Goal: Information Seeking & Learning: Learn about a topic

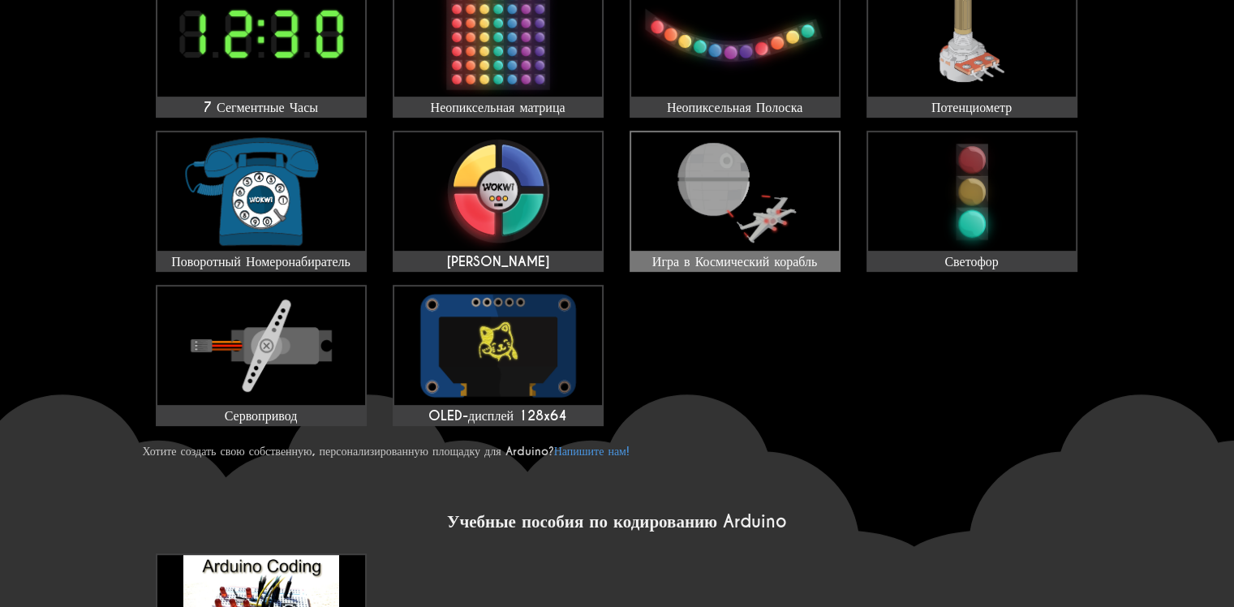
scroll to position [667, 0]
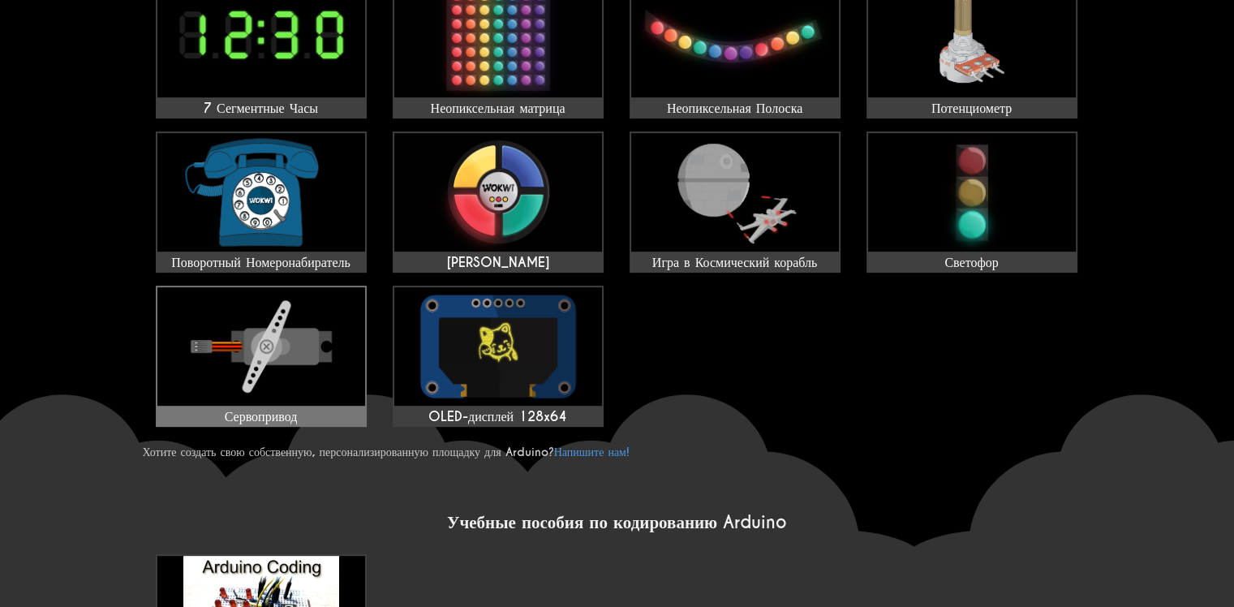
click at [299, 363] on img at bounding box center [261, 346] width 208 height 118
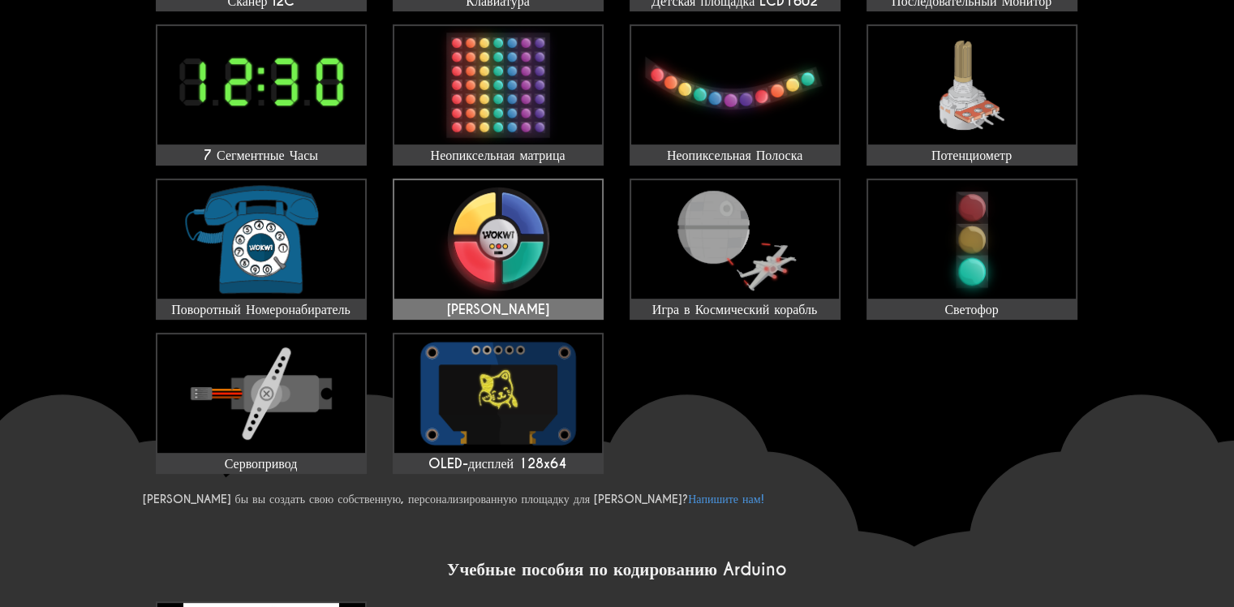
scroll to position [678, 0]
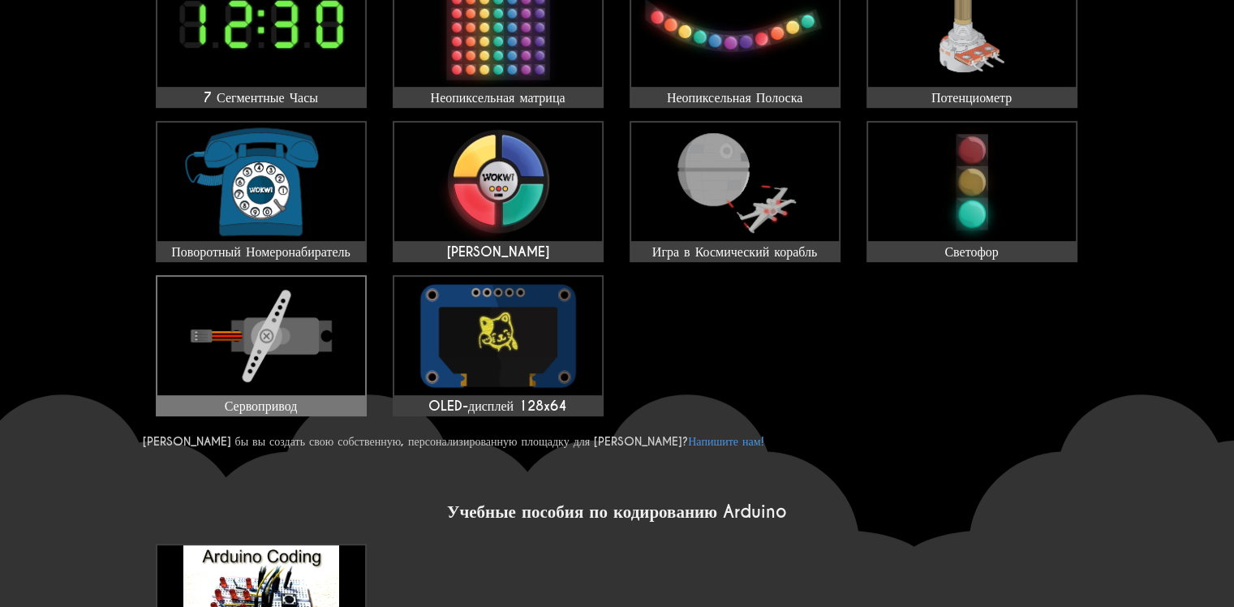
click at [260, 315] on img at bounding box center [261, 336] width 208 height 118
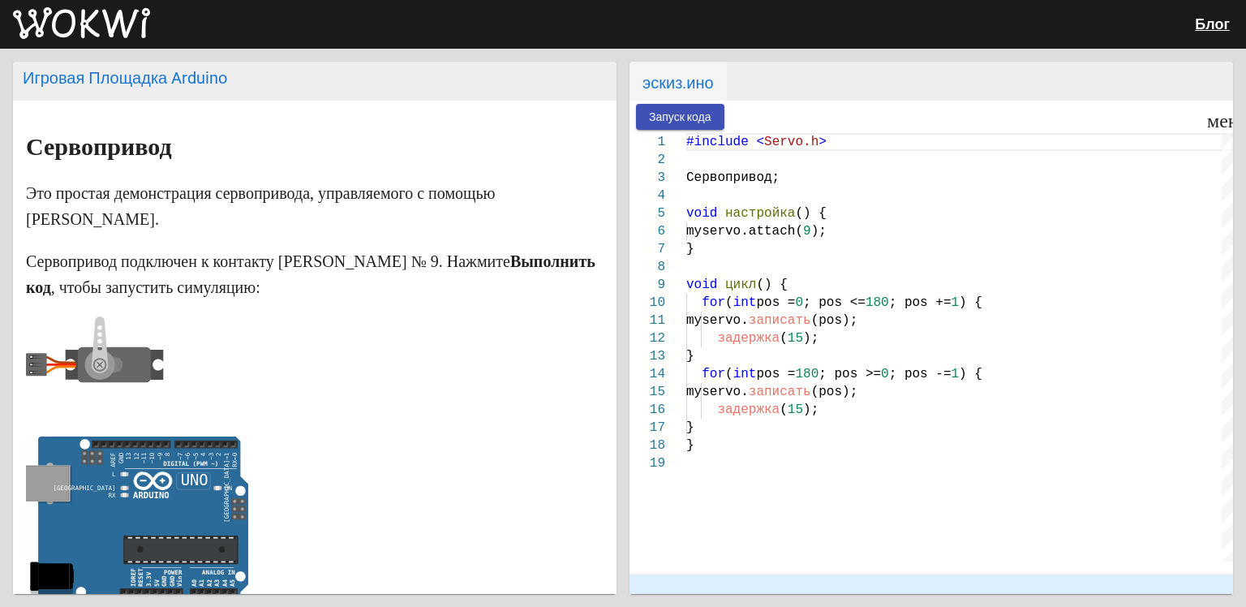
drag, startPoint x: 19, startPoint y: 2, endPoint x: 12, endPoint y: -11, distance: 13.8
click at [12, 0] on html "Блог Игровая Площадка Arduino Сервопривод Это простая демонстрация сервопривода…" at bounding box center [623, 303] width 1246 height 607
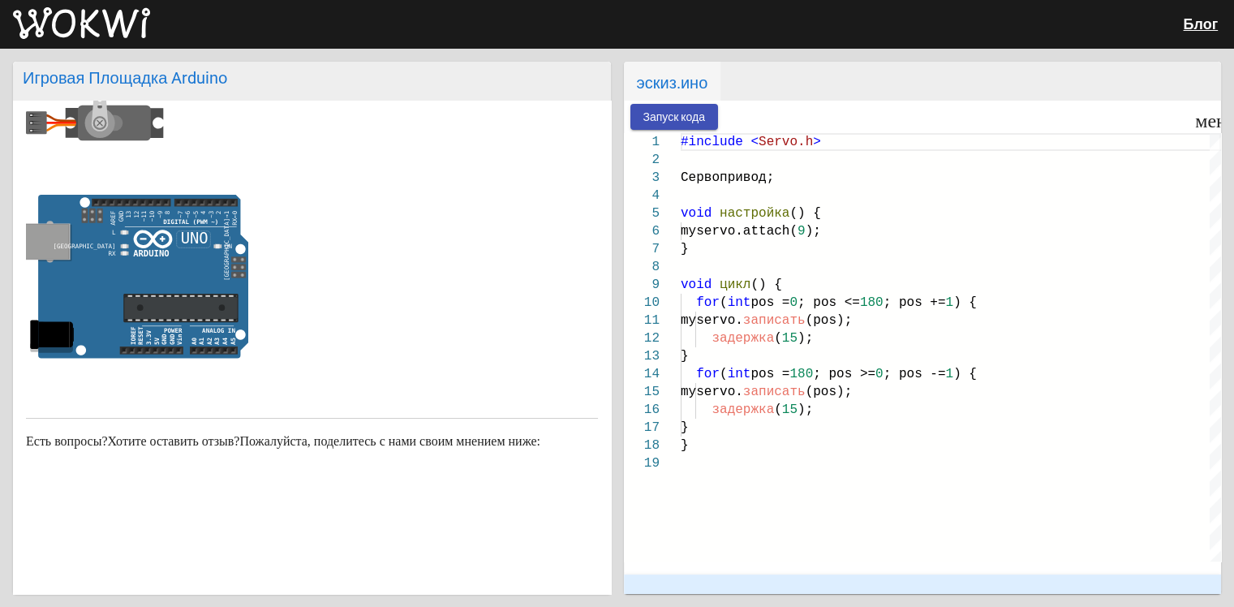
scroll to position [255, 0]
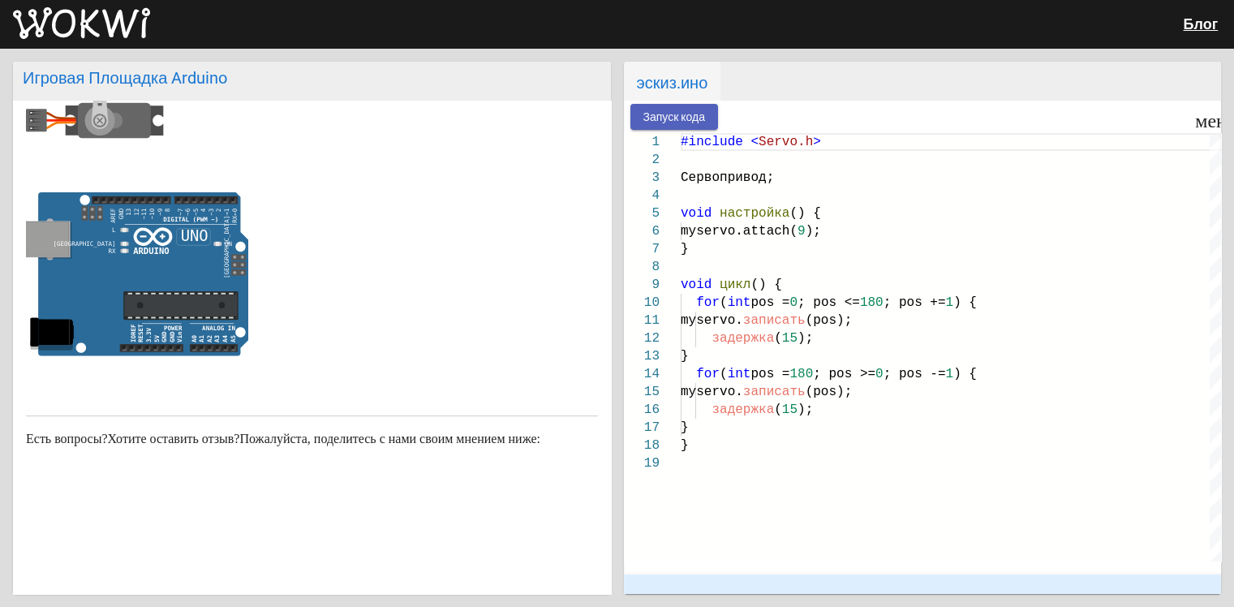
click at [685, 106] on button "Запуск кода" at bounding box center [675, 116] width 88 height 25
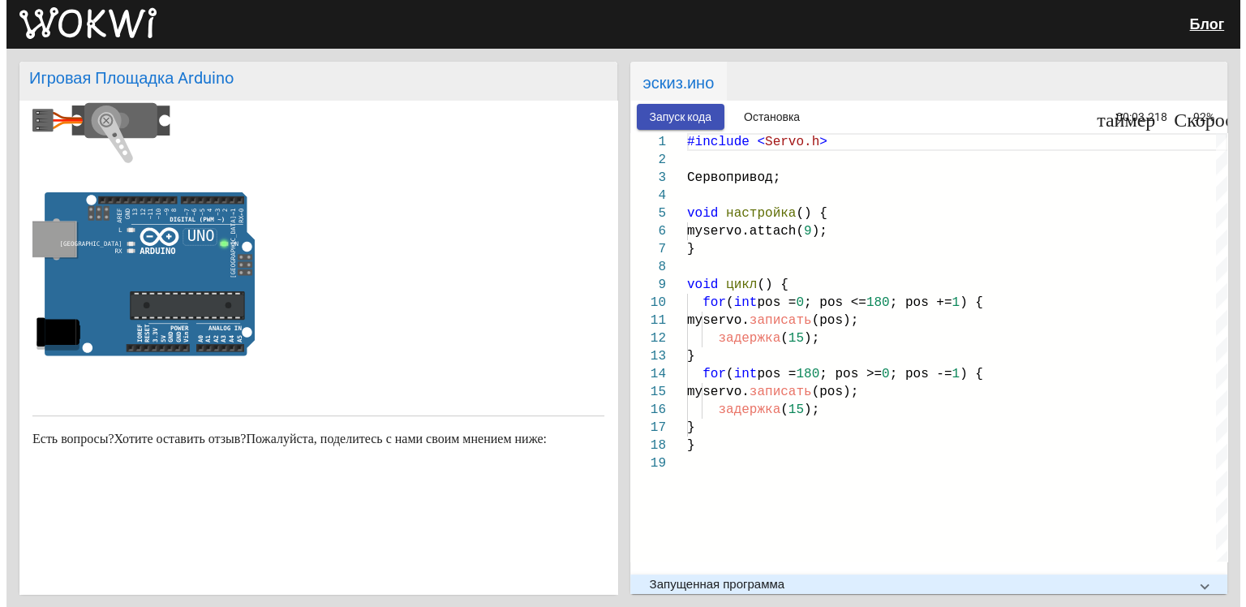
scroll to position [96, 0]
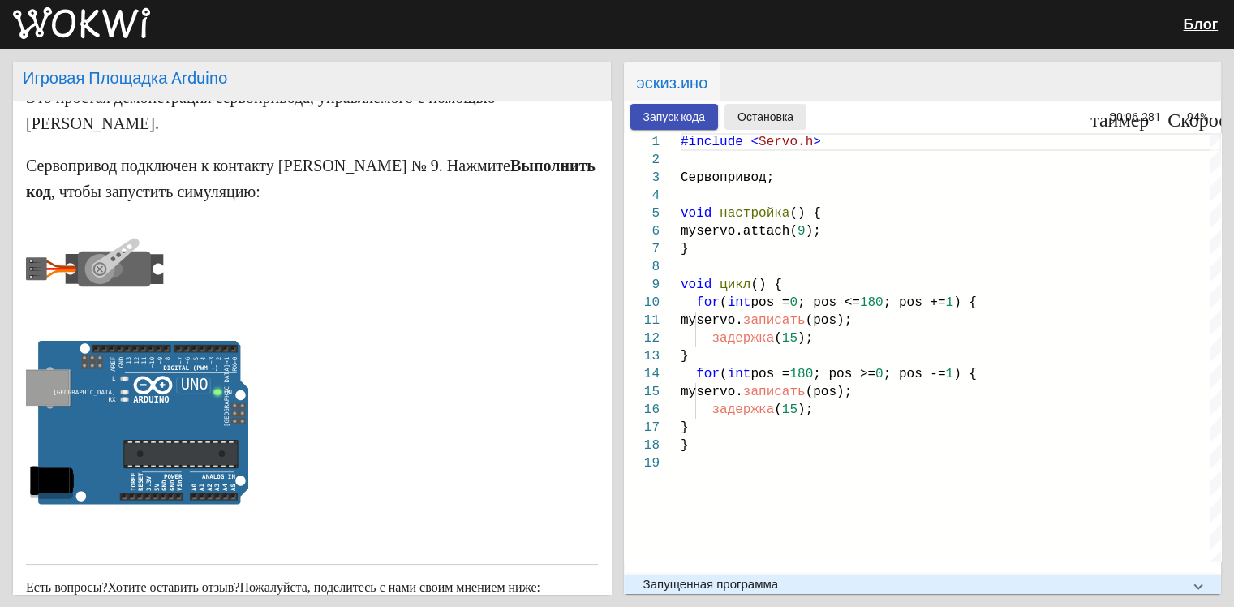
click at [782, 121] on ya-tr-span "Остановка" at bounding box center [766, 117] width 56 height 13
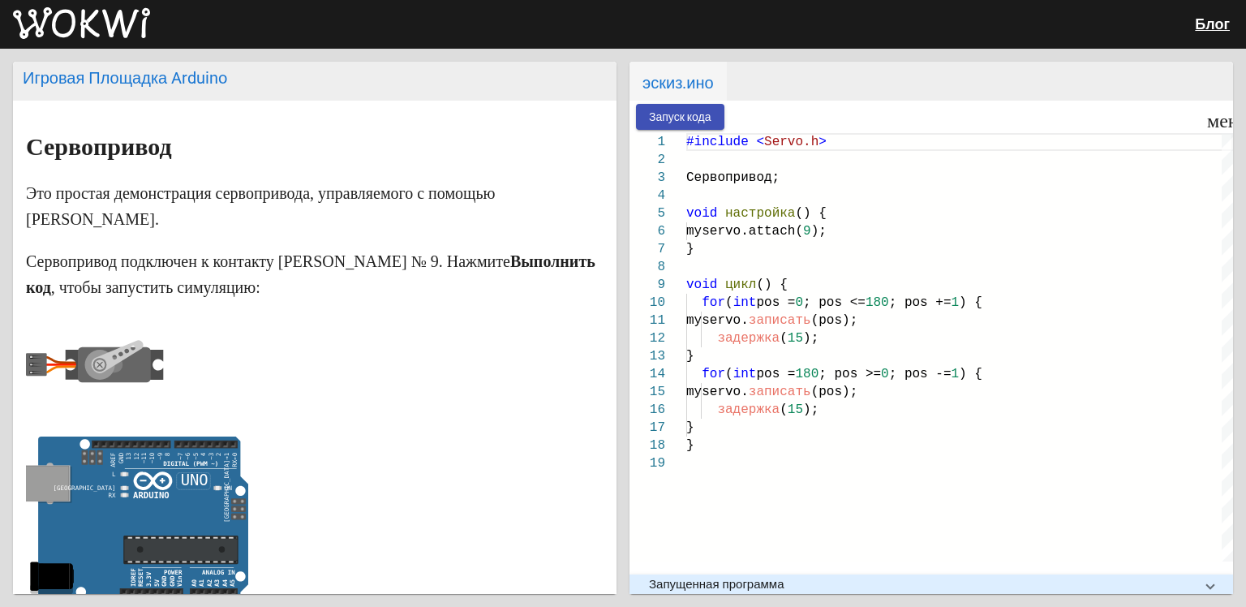
scroll to position [0, 19]
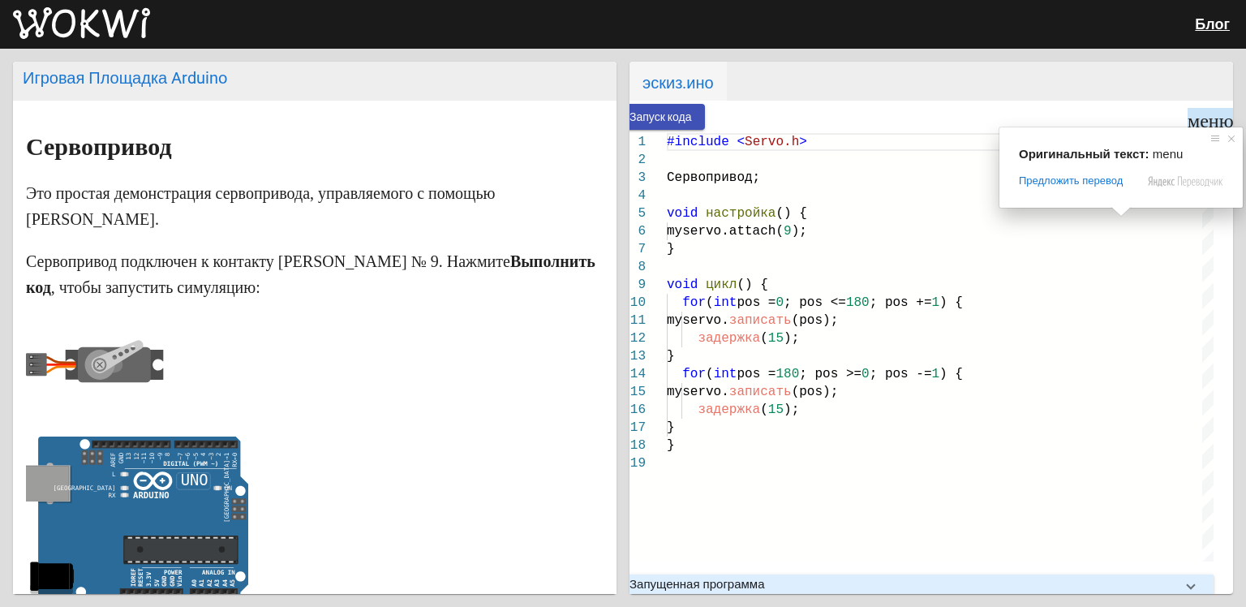
click at [1209, 115] on ya-tr-span "меню" at bounding box center [1211, 117] width 46 height 19
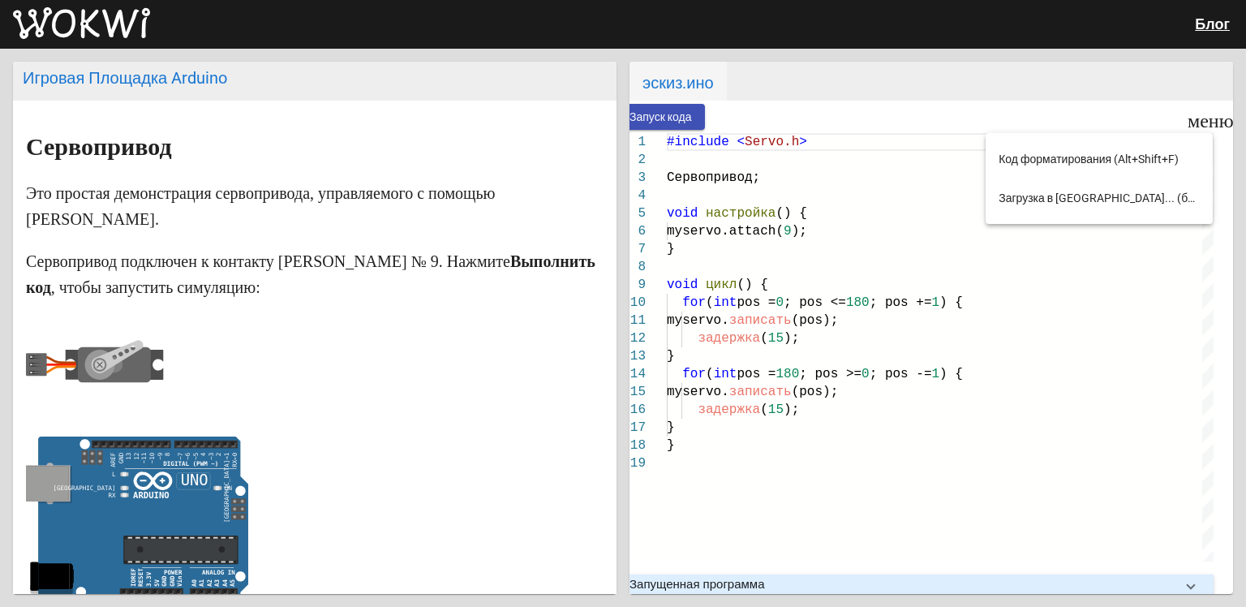
click at [856, 81] on div at bounding box center [623, 303] width 1246 height 607
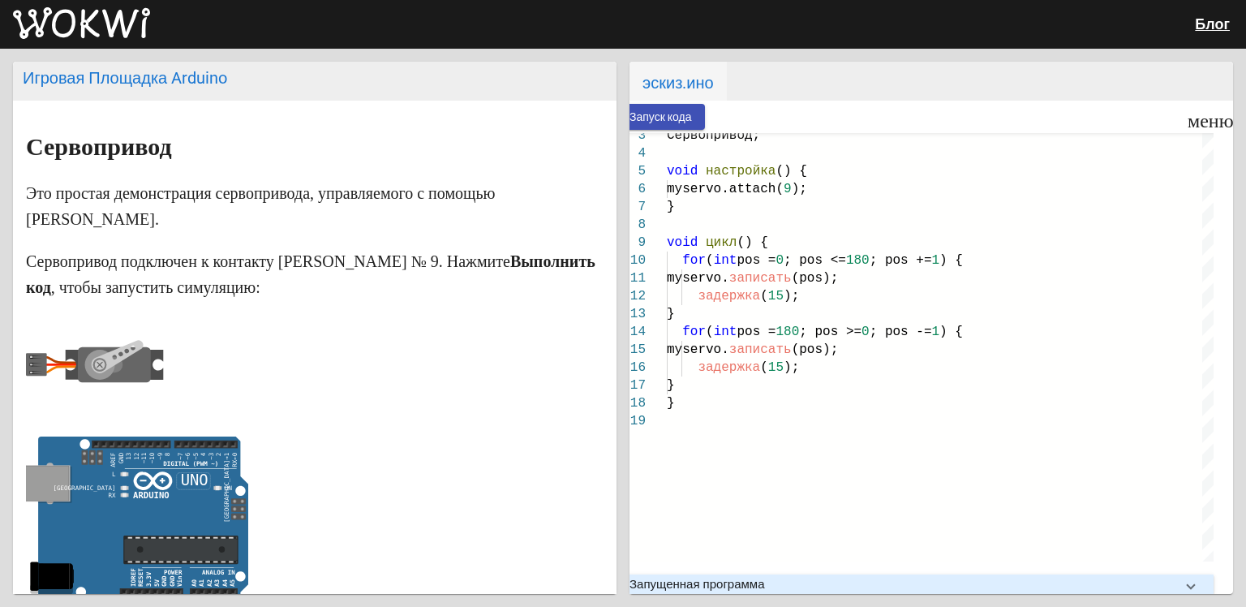
scroll to position [0, 0]
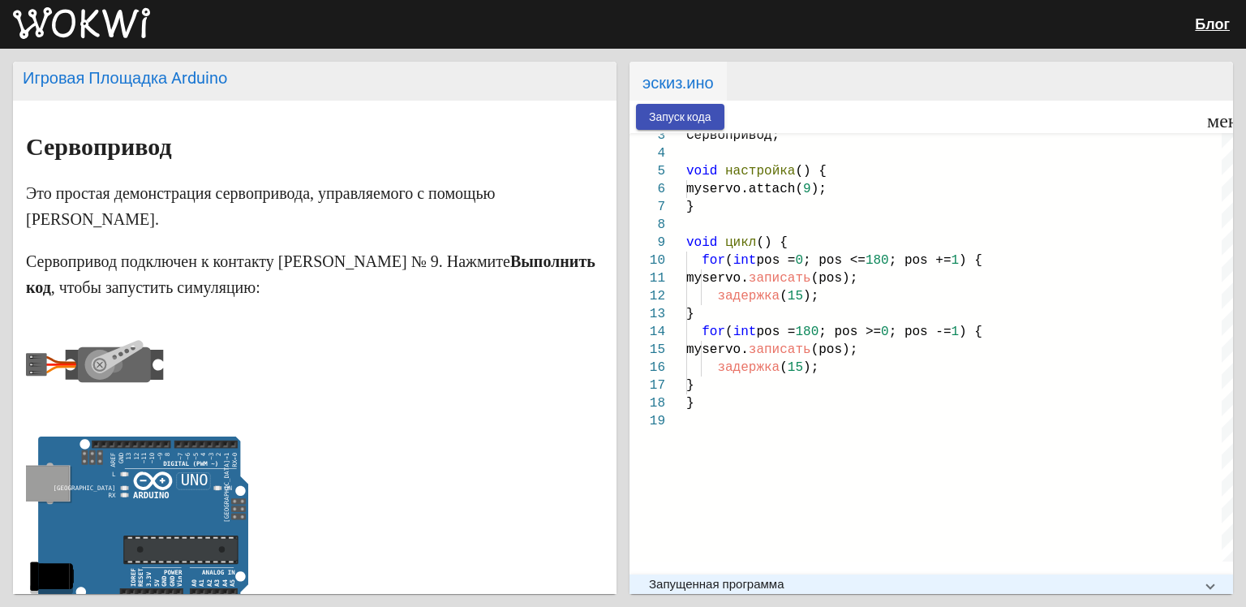
click at [1201, 578] on span "Запущенная программа" at bounding box center [928, 584] width 558 height 15
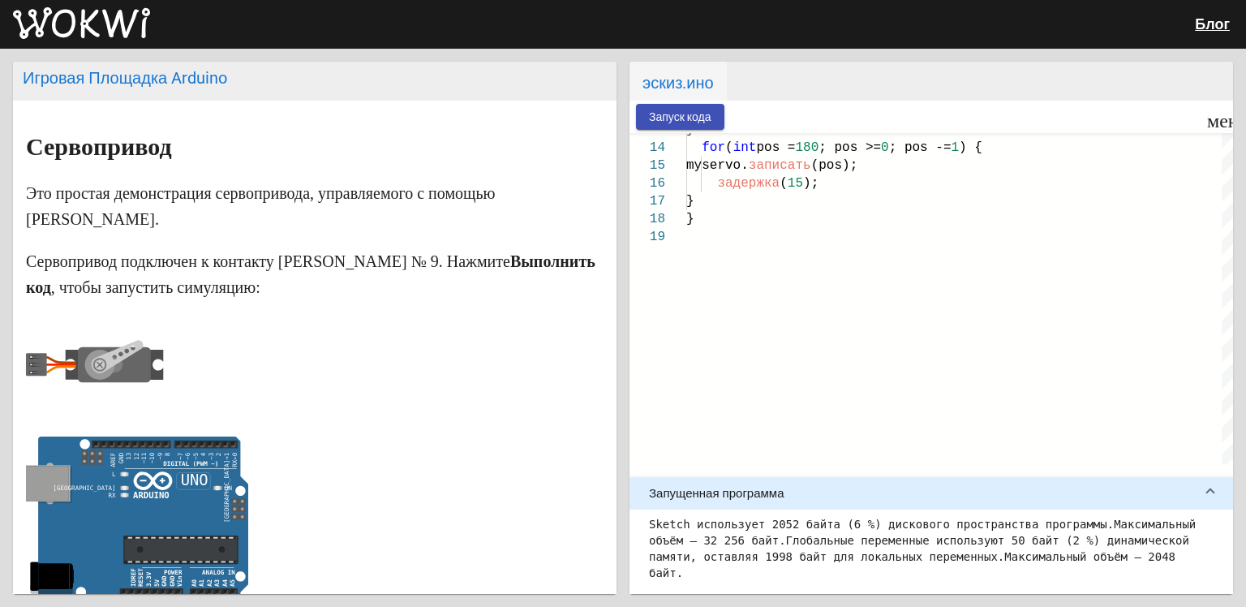
click at [58, 11] on img at bounding box center [81, 23] width 137 height 32
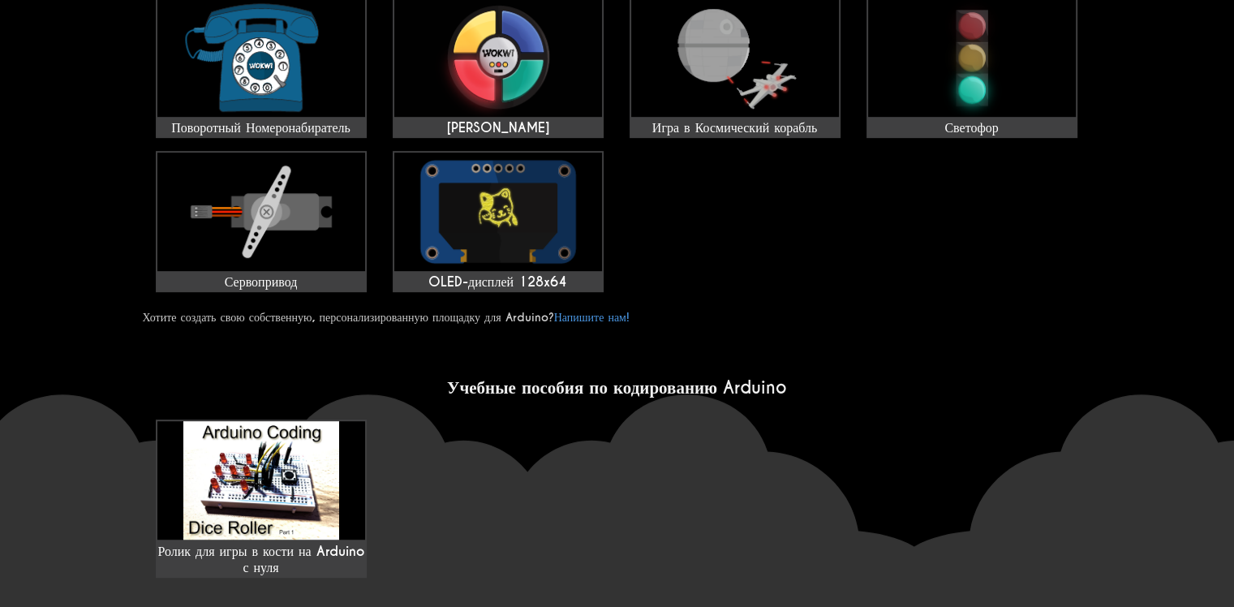
scroll to position [867, 0]
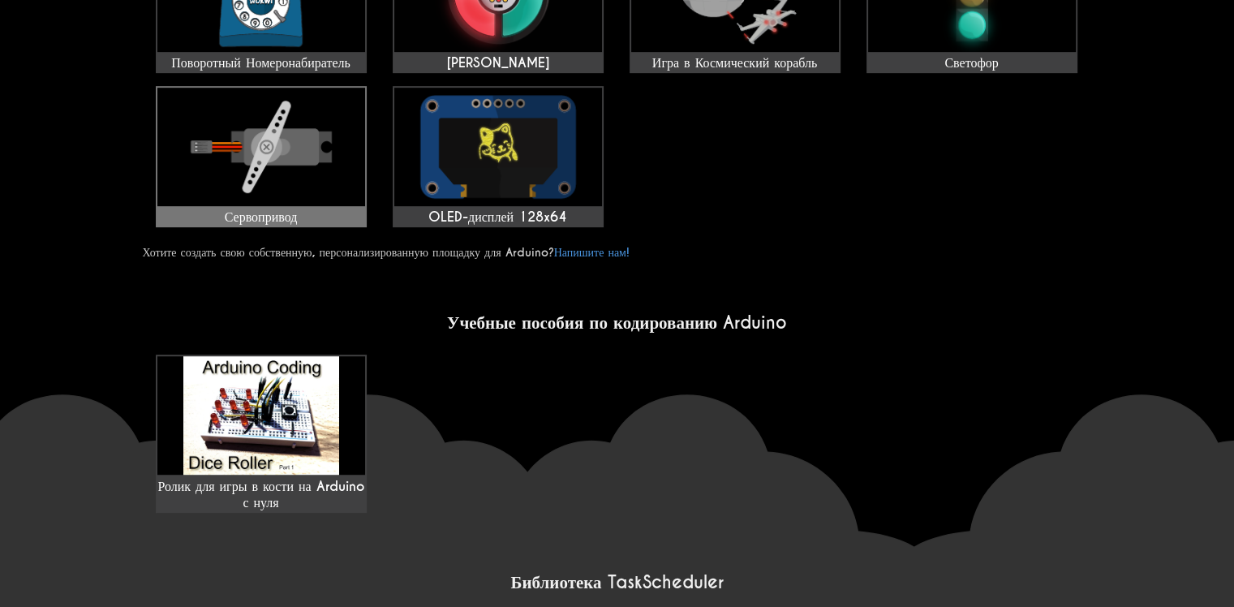
click at [298, 179] on img at bounding box center [261, 147] width 208 height 118
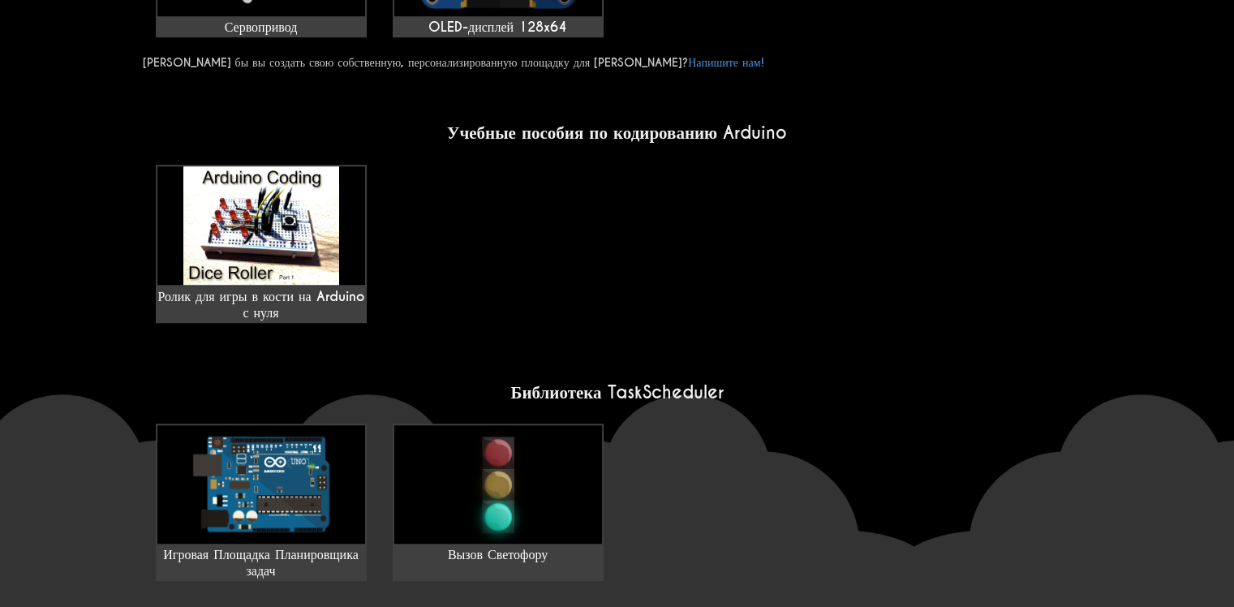
scroll to position [1039, 0]
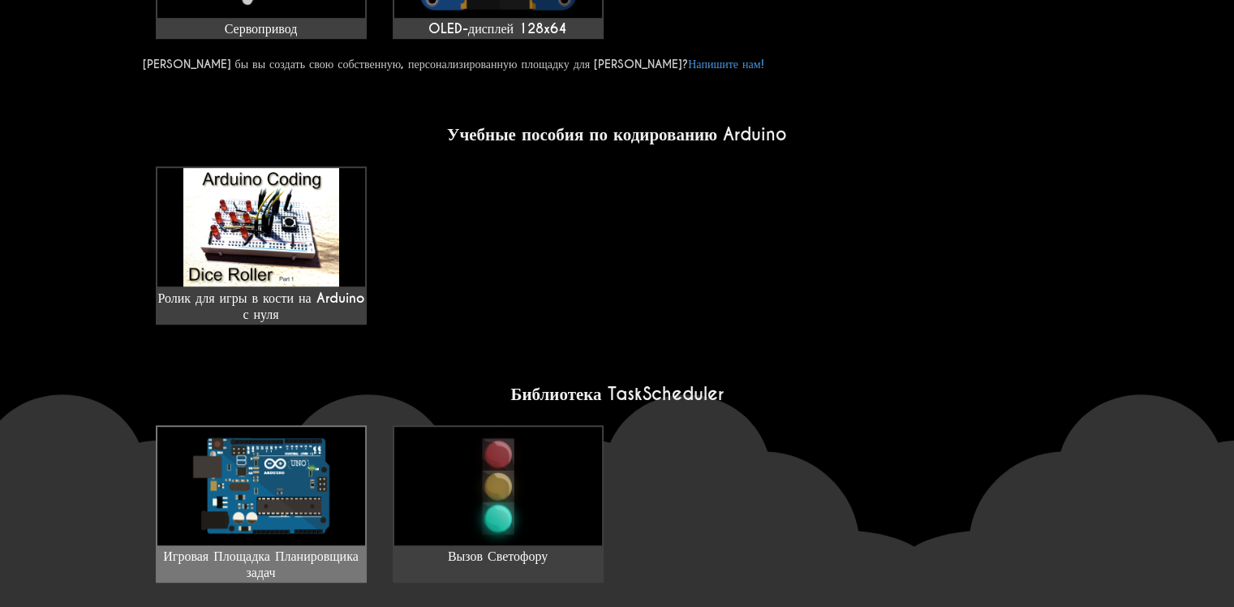
click at [287, 427] on img at bounding box center [261, 486] width 208 height 118
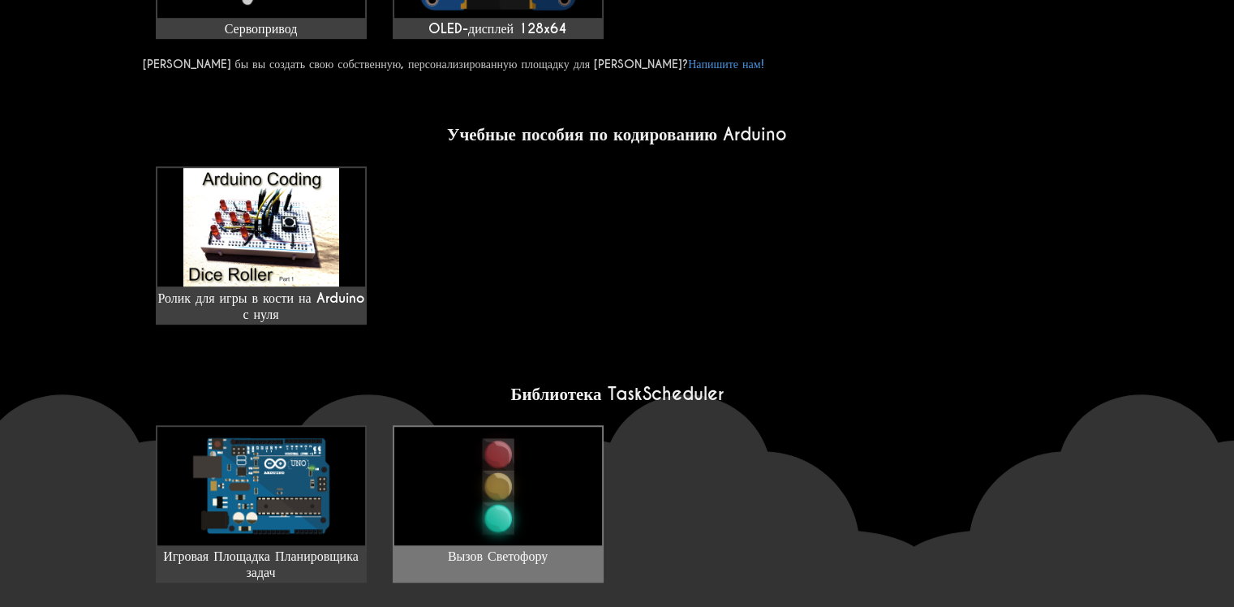
click at [527, 548] on ya-tr-span "Вызов Светофору" at bounding box center [498, 556] width 100 height 17
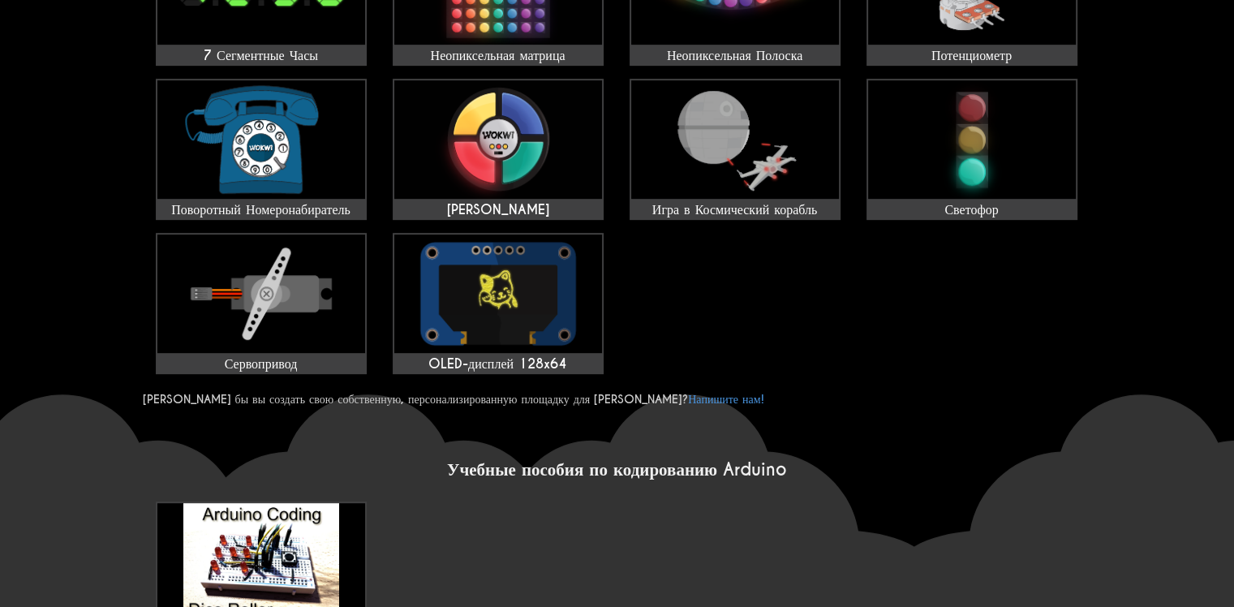
scroll to position [716, 0]
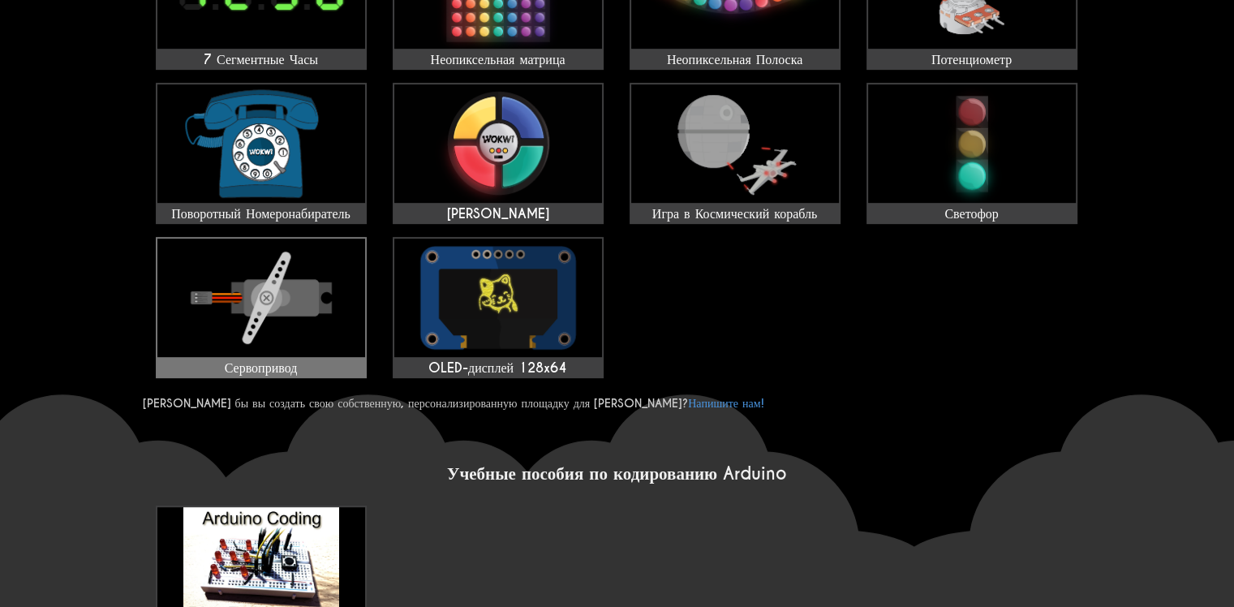
click at [360, 360] on div "Сервопривод" at bounding box center [261, 368] width 208 height 16
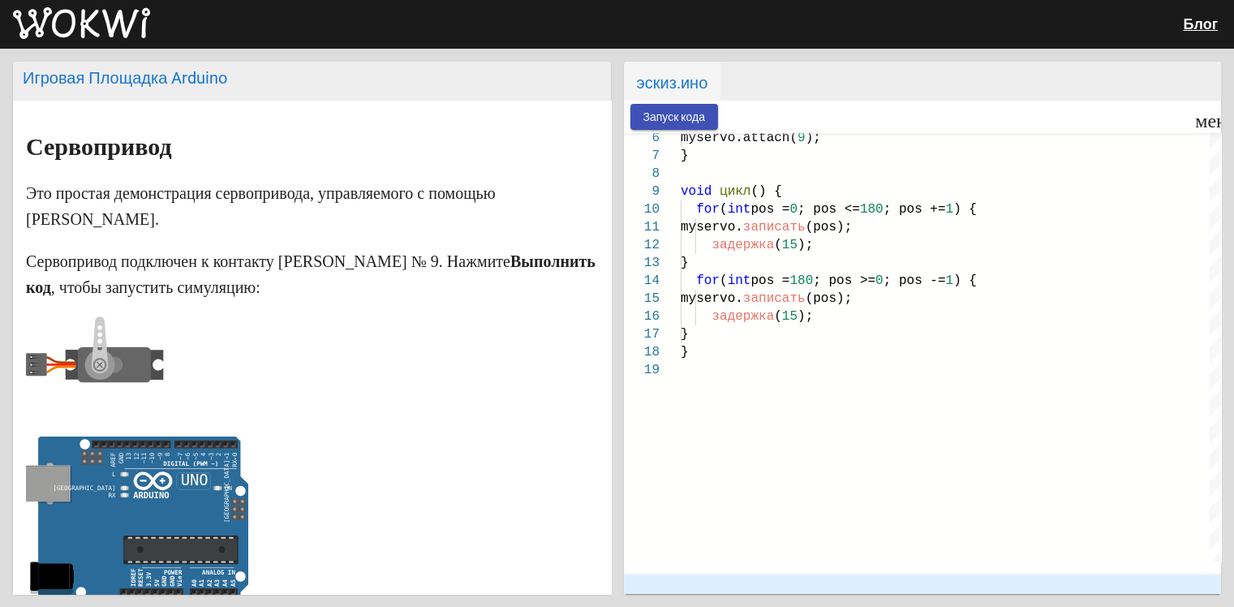
scroll to position [270, 0]
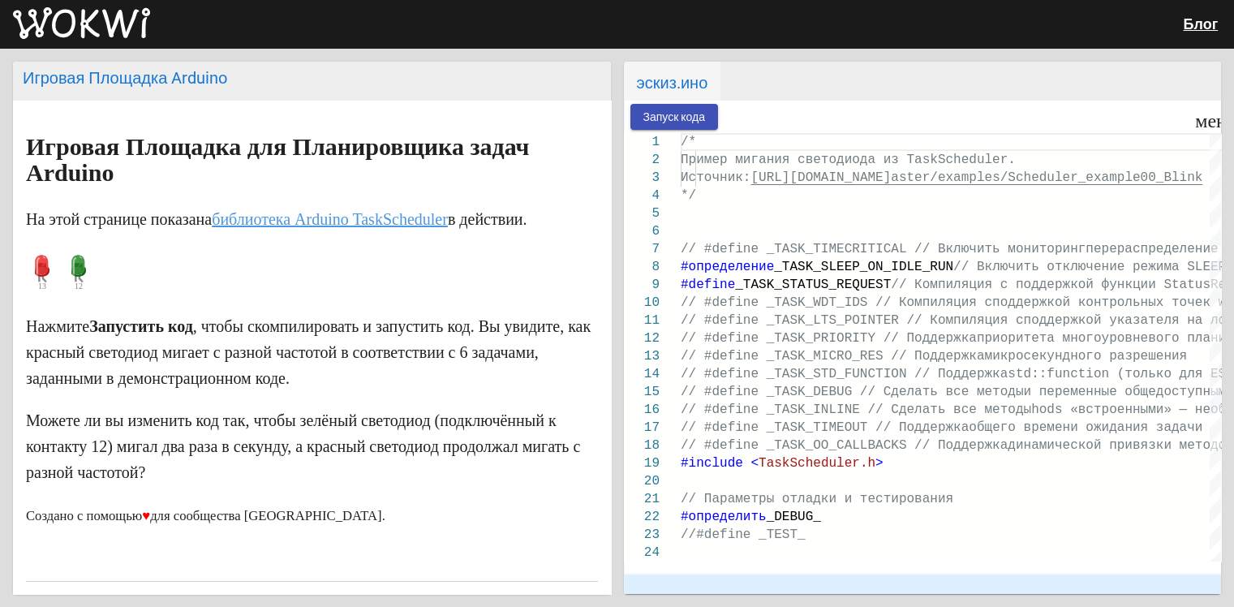
scroll to position [217, 0]
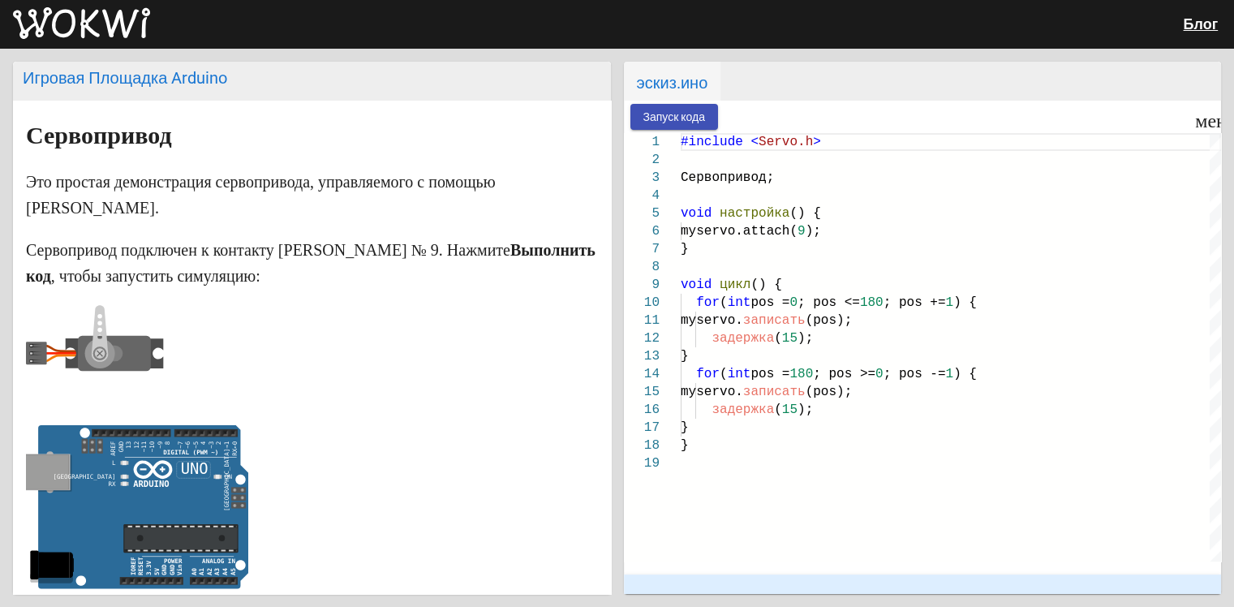
scroll to position [10, 0]
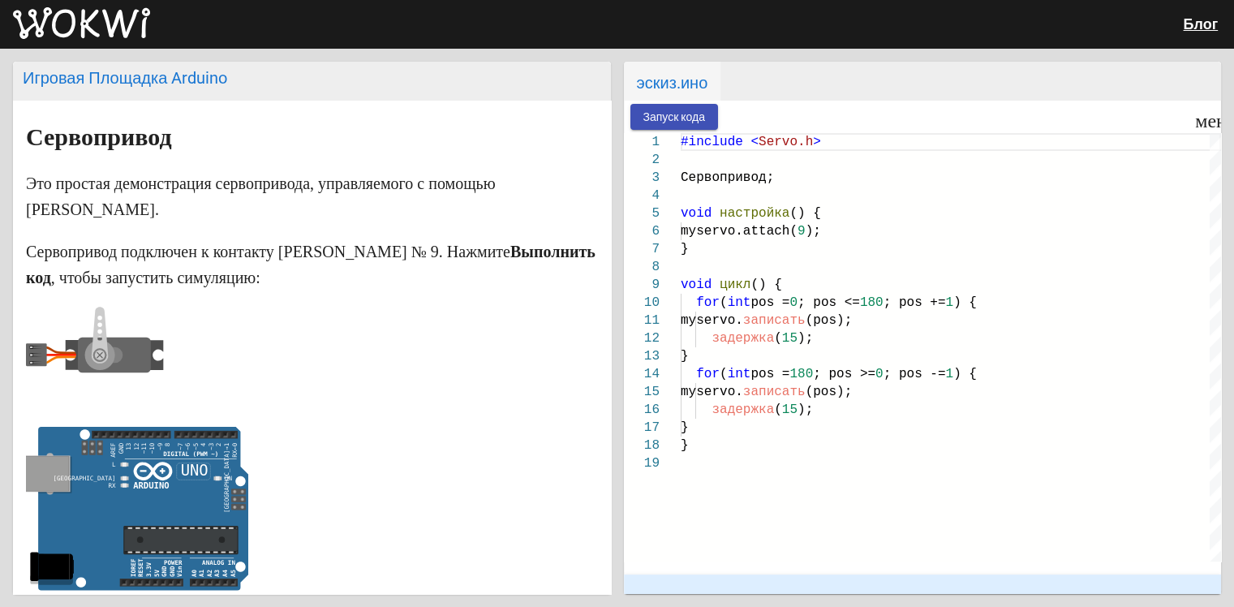
click at [99, 29] on img at bounding box center [81, 23] width 137 height 32
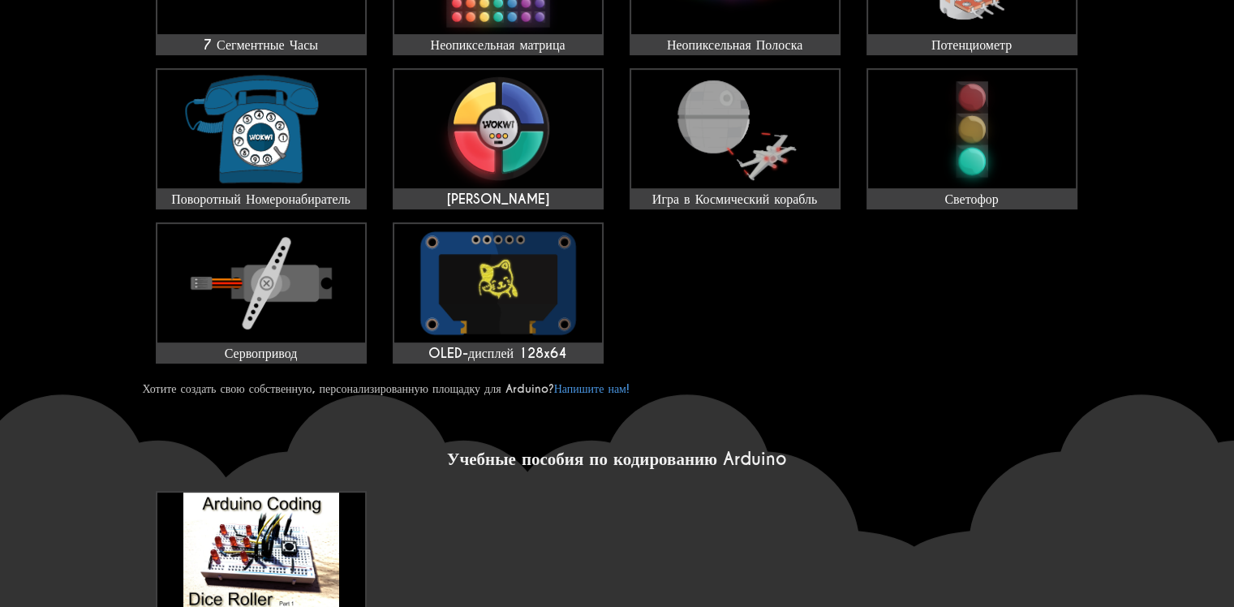
scroll to position [728, 0]
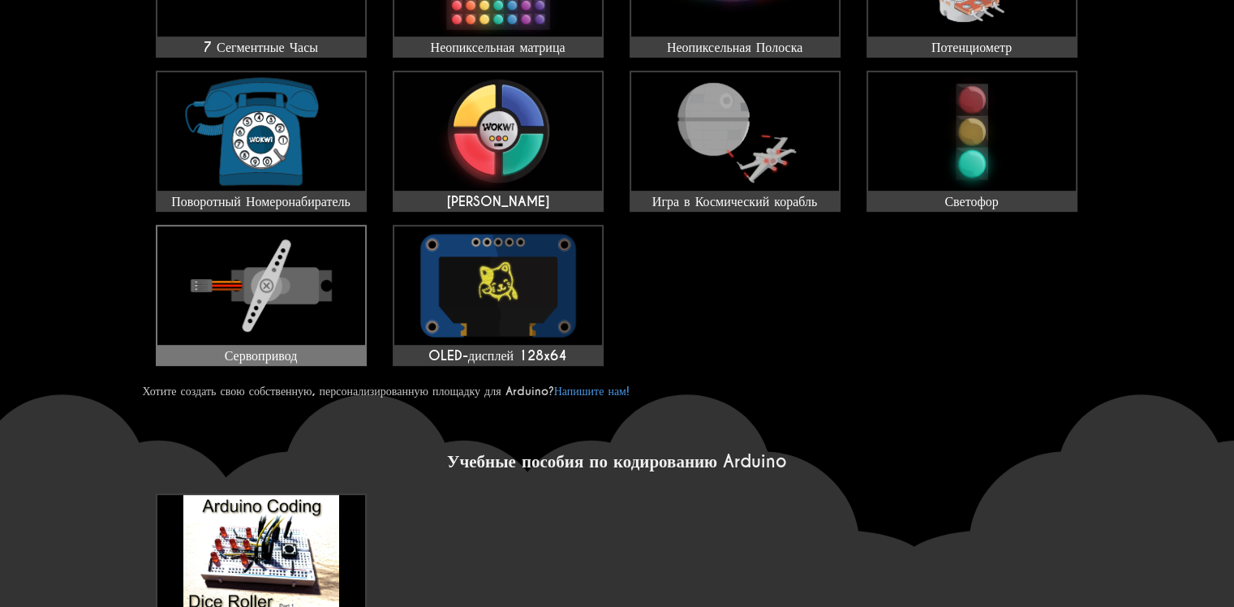
click at [312, 265] on img at bounding box center [261, 285] width 208 height 118
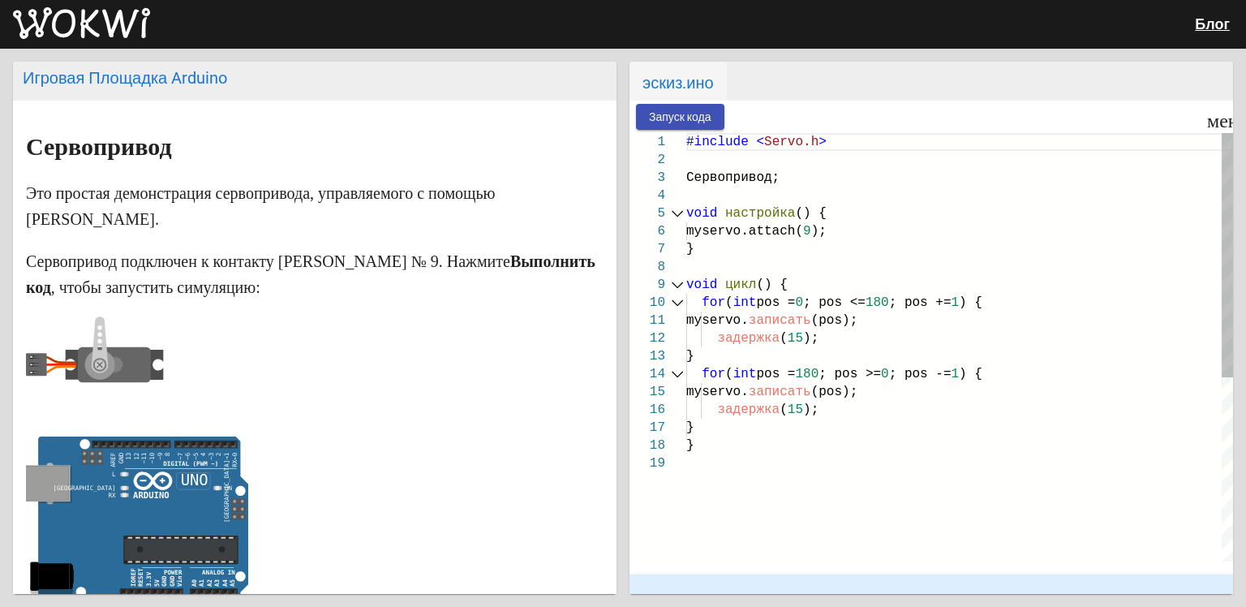
drag, startPoint x: 97, startPoint y: 364, endPoint x: 667, endPoint y: 217, distance: 588.3
click at [667, 217] on div "Игровая Площадка Arduino Сервопривод Это простая демонстрация сервопривода, упр…" at bounding box center [623, 328] width 1246 height 558
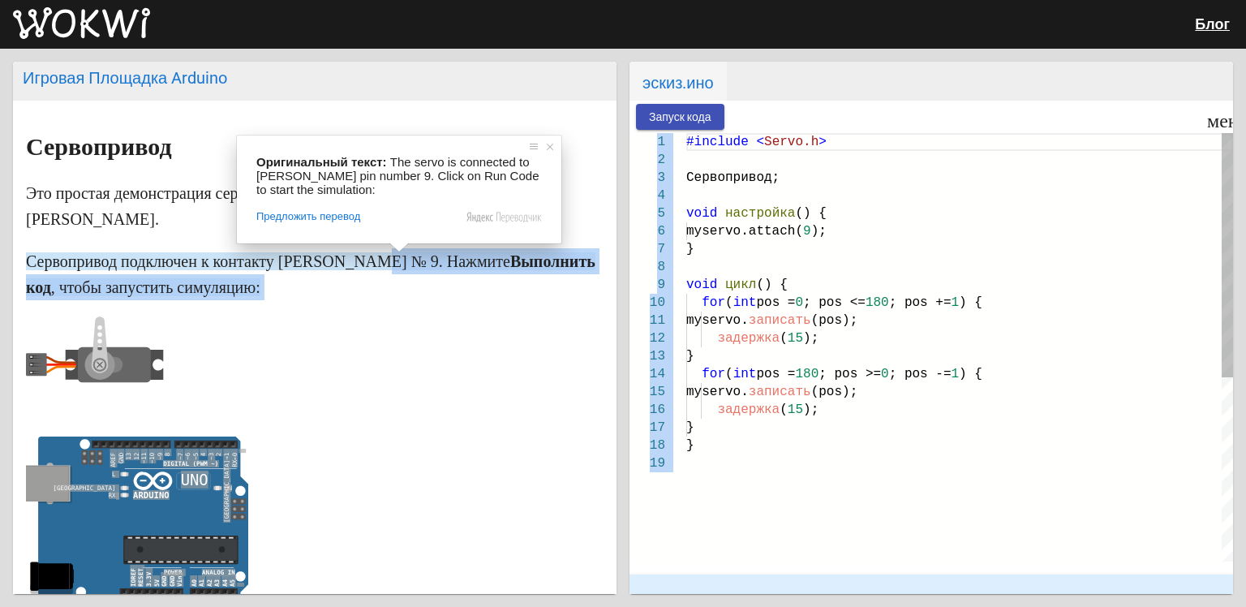
drag, startPoint x: 399, startPoint y: 269, endPoint x: 927, endPoint y: 411, distance: 546.2
click at [927, 411] on div "Игровая Площадка Arduino Сервопривод Это простая демонстрация сервопривода, упр…" at bounding box center [623, 328] width 1246 height 558
type textarea "myservo.write(pos); delay(15); } for (int pos = 180; pos >= 0; pos -= 1) { myse…"
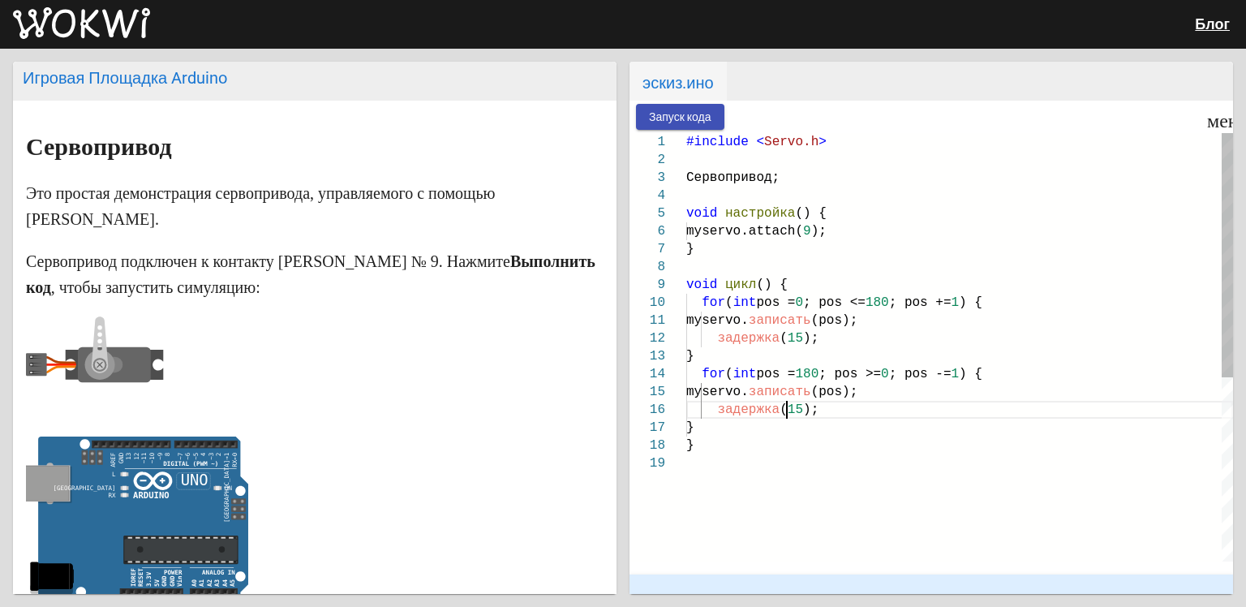
drag, startPoint x: 927, startPoint y: 411, endPoint x: 909, endPoint y: 461, distance: 52.6
click at [909, 461] on div "#include < Servo.h > Сервопривод; void настройка () { myservo.attach( 9 ); } vo…" at bounding box center [960, 508] width 547 height 750
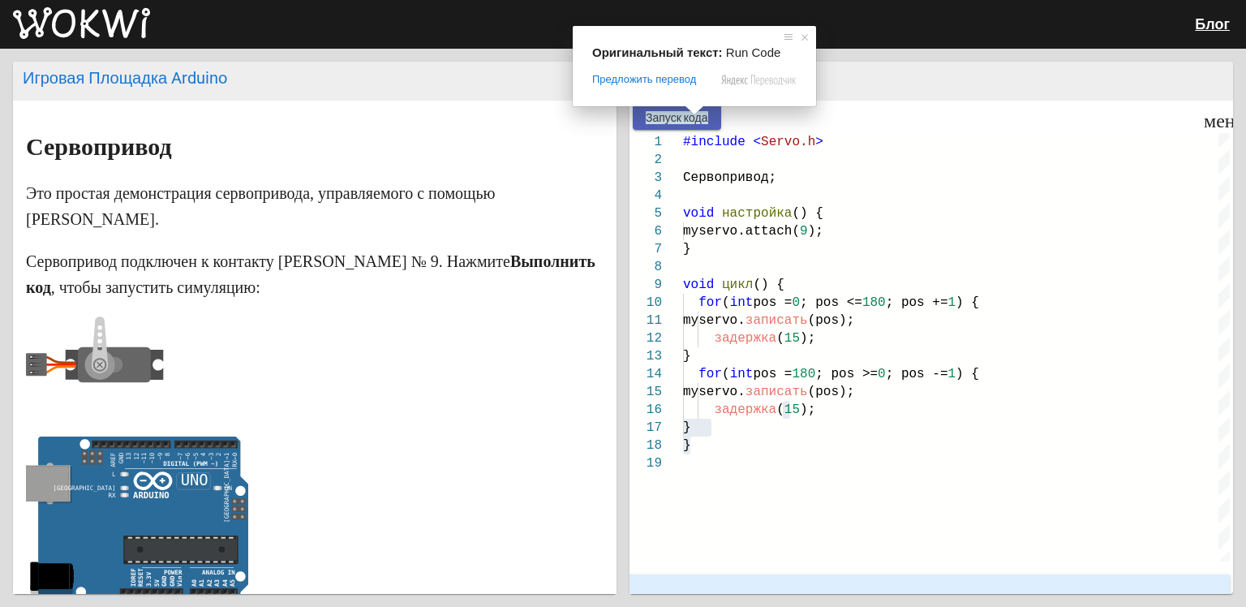
click at [695, 119] on ya-tr-span "Запуск кода" at bounding box center [677, 117] width 62 height 13
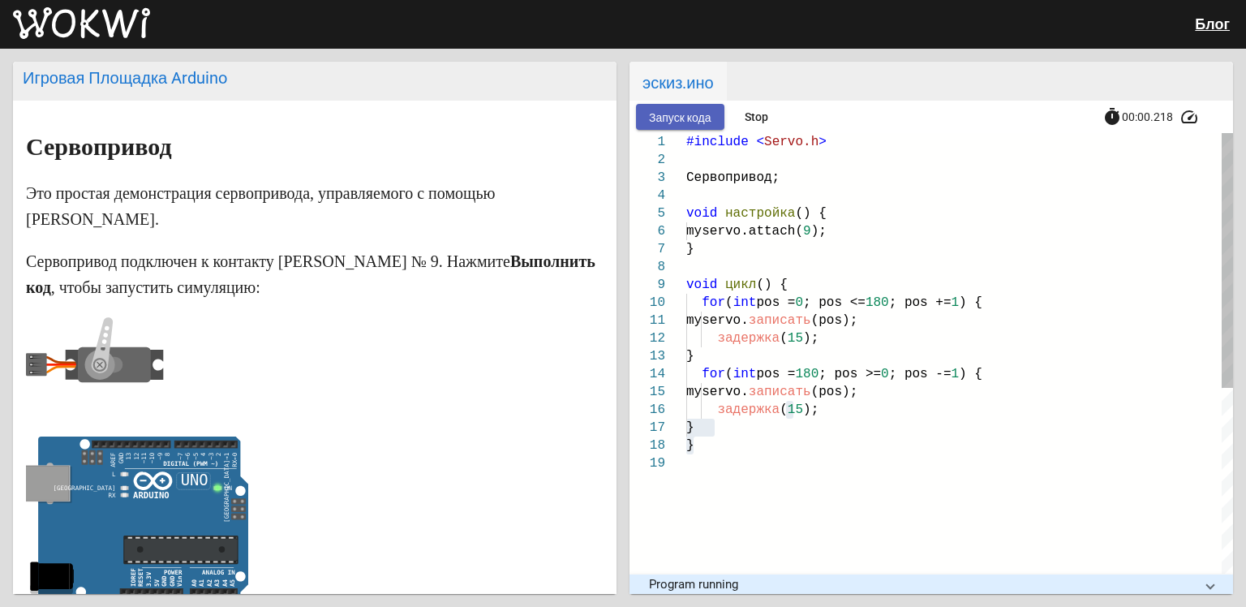
scroll to position [0, 0]
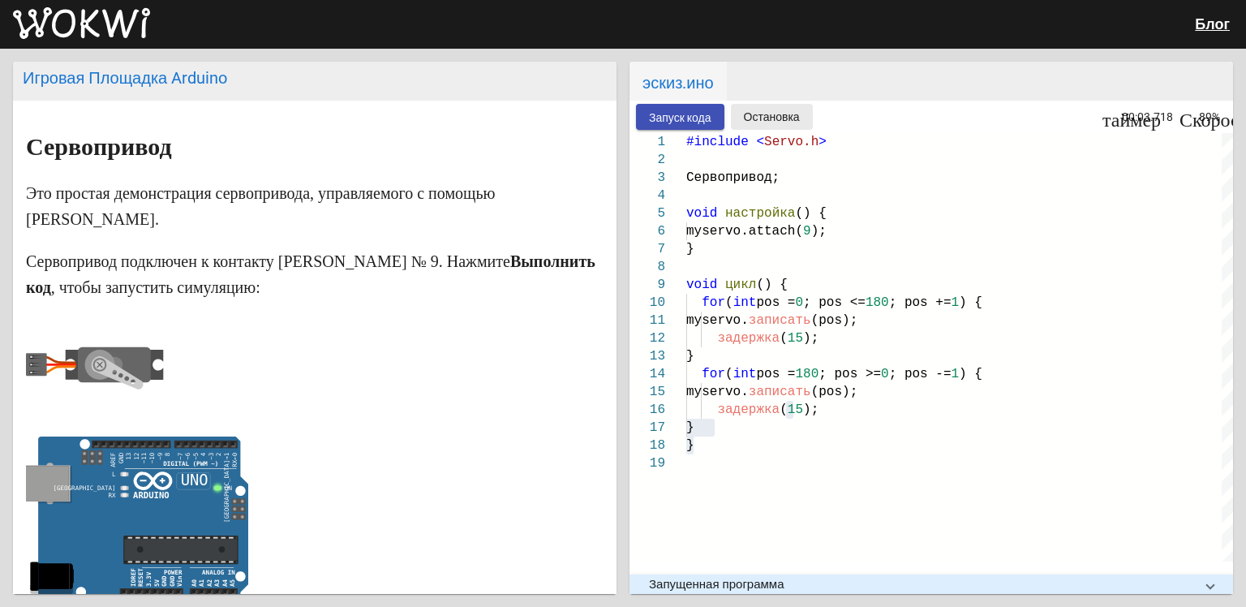
click at [735, 112] on button "Остановка" at bounding box center [772, 116] width 82 height 25
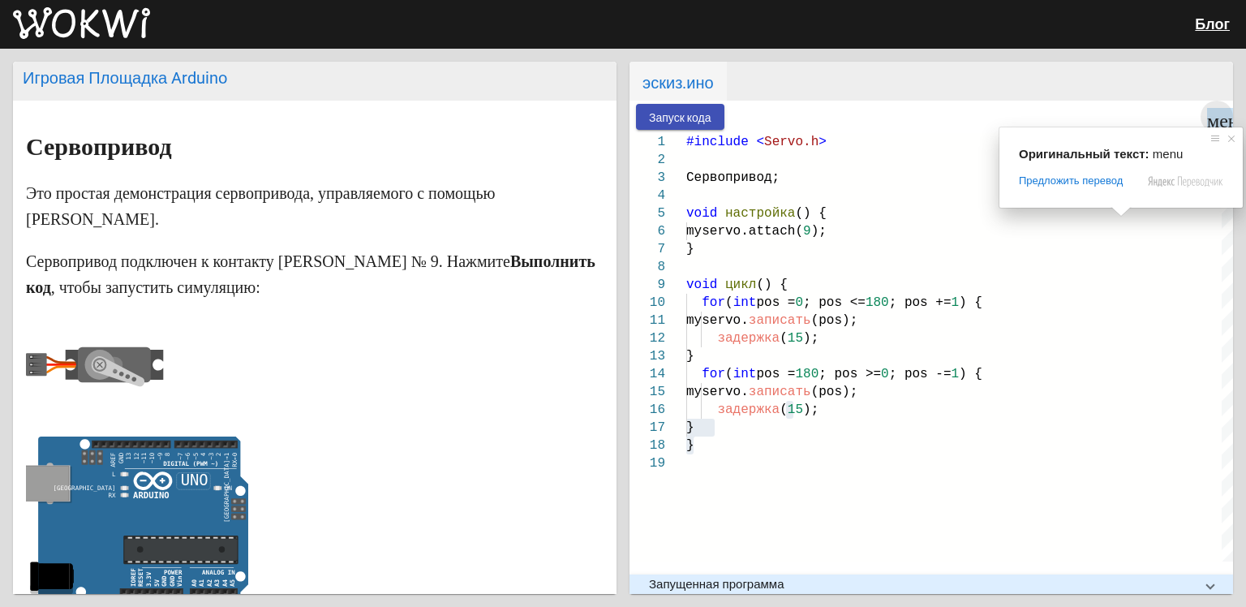
click at [1214, 117] on ya-tr-span "меню" at bounding box center [1230, 117] width 46 height 19
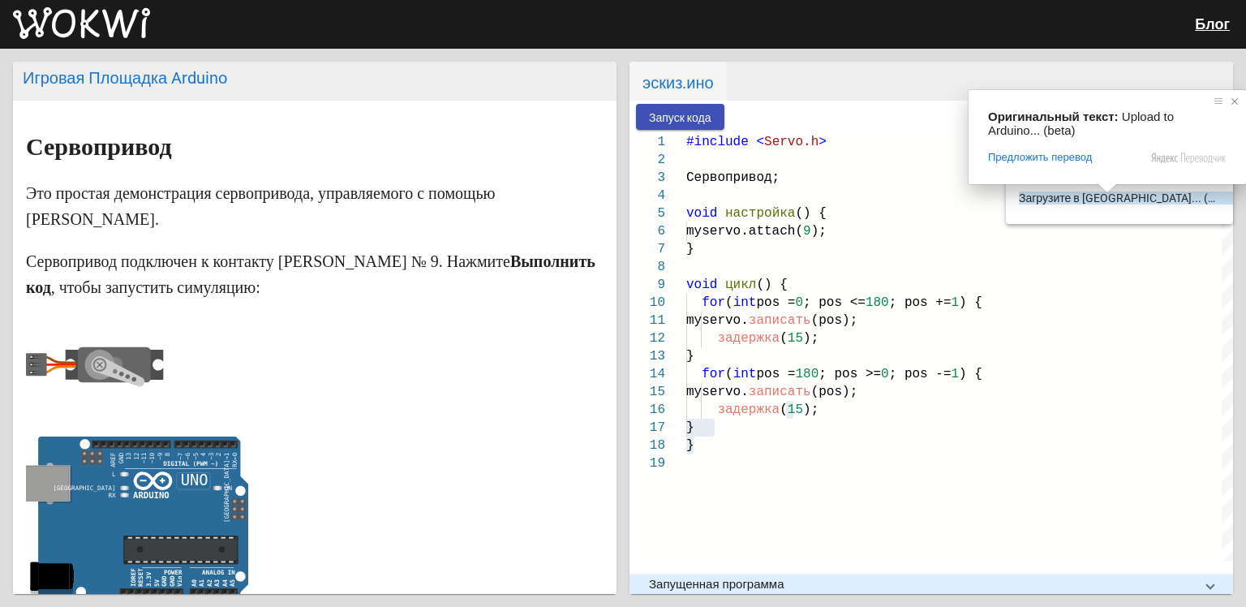
click at [1236, 105] on span at bounding box center [1235, 101] width 16 height 16
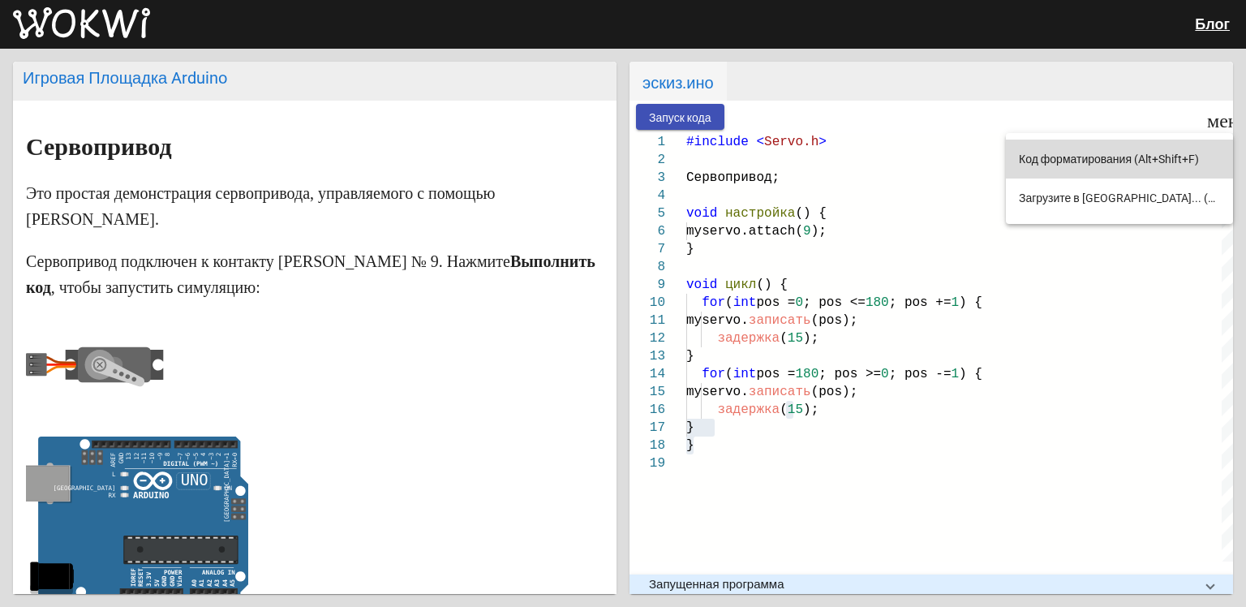
click at [1151, 151] on button "Код форматирования (Alt+Shift+F)" at bounding box center [1119, 159] width 227 height 39
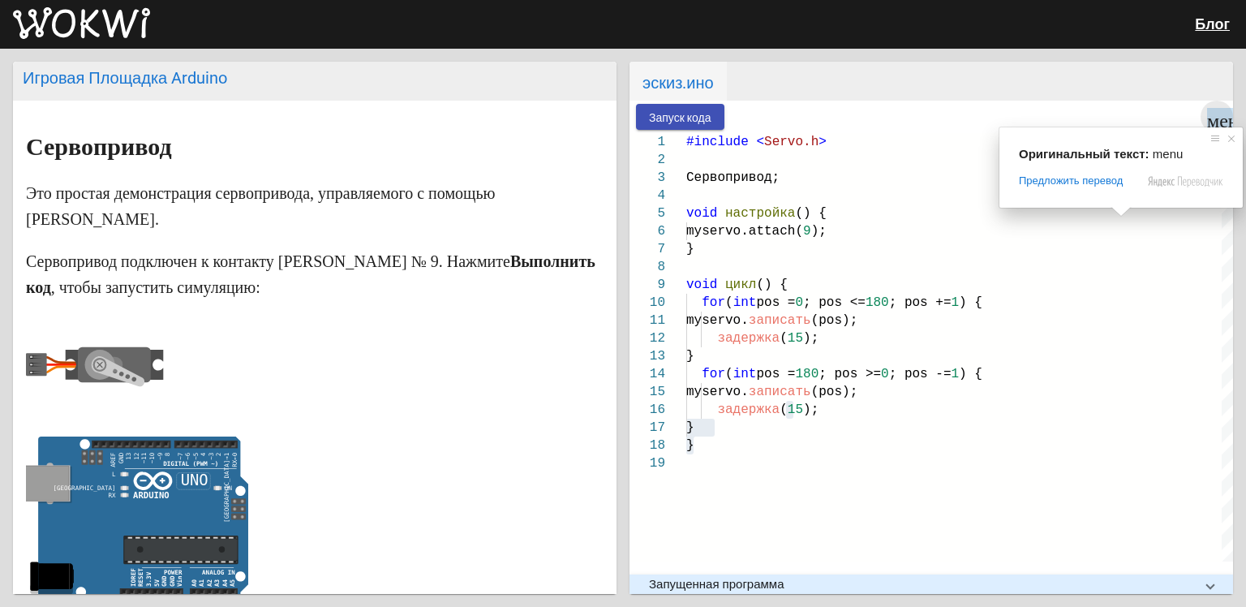
click at [1214, 117] on ya-tr-span "меню" at bounding box center [1230, 117] width 46 height 19
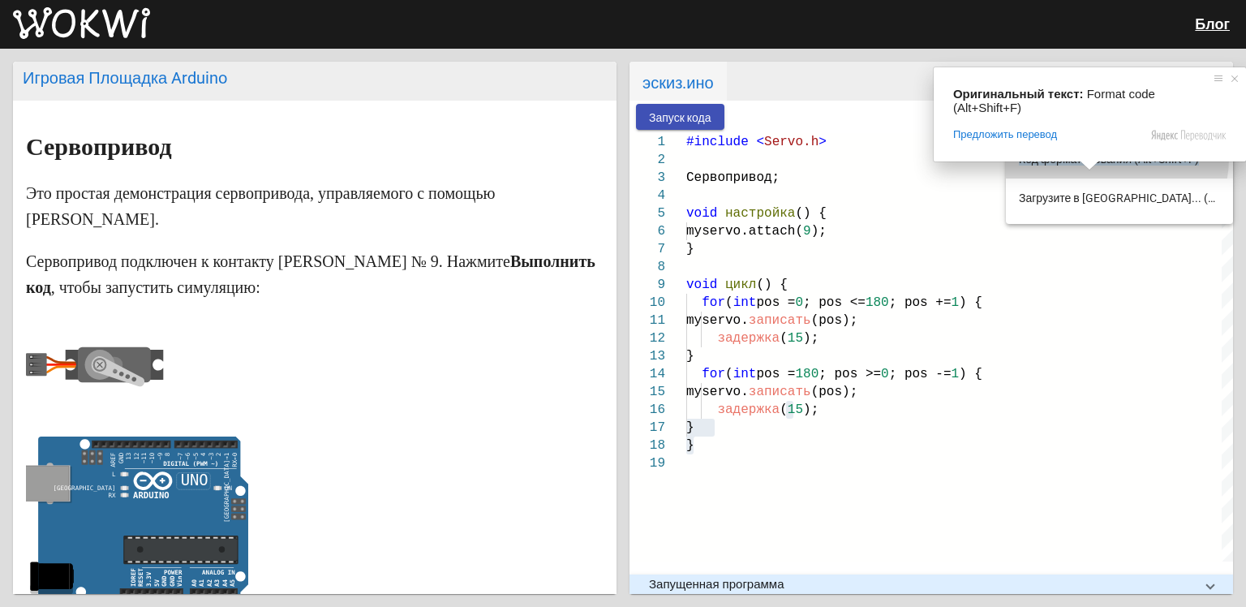
click at [1130, 158] on ya-tr-span "Код форматирования (Alt+Shift+F)" at bounding box center [1109, 159] width 180 height 13
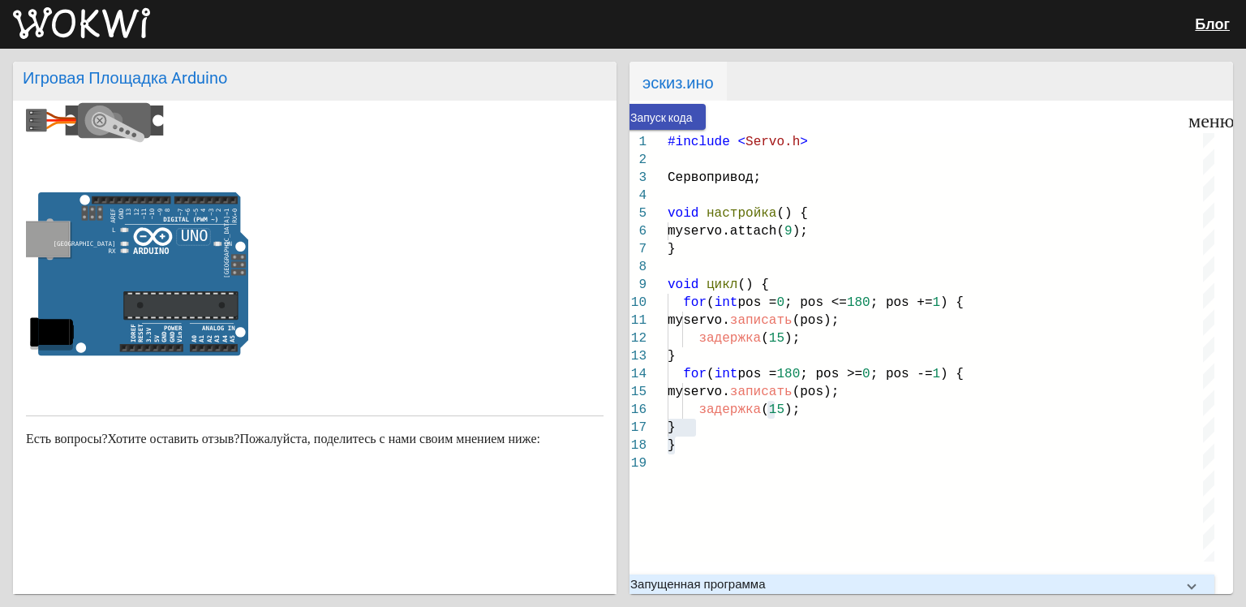
scroll to position [0, 19]
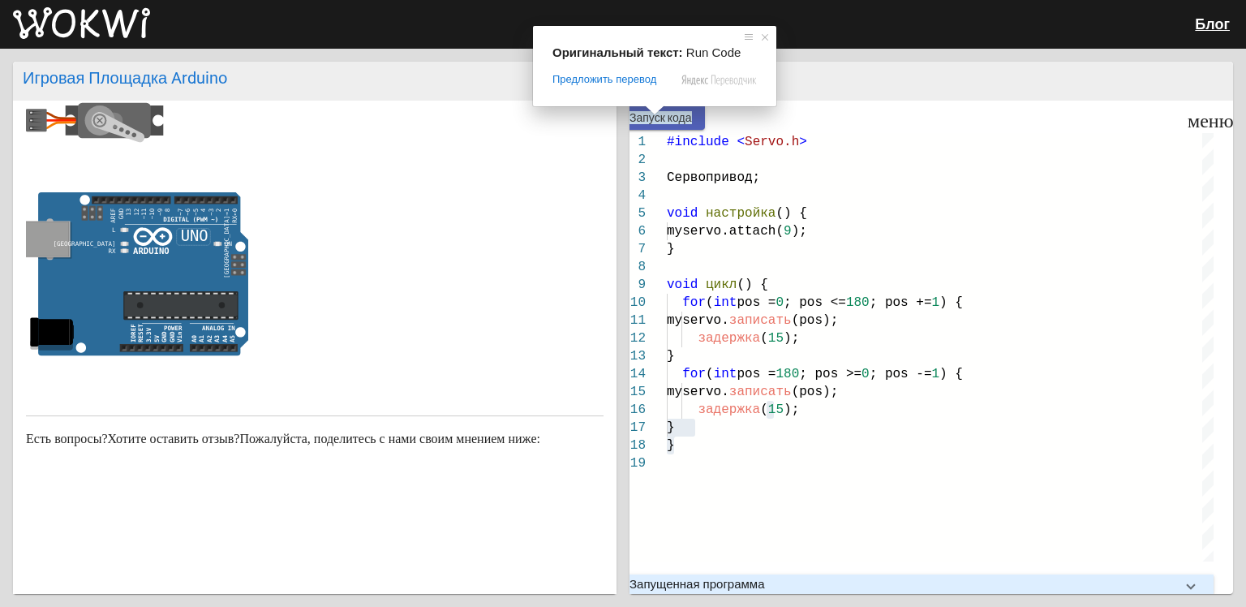
click at [677, 112] on ya-tr-span "Запуск кода" at bounding box center [661, 117] width 62 height 13
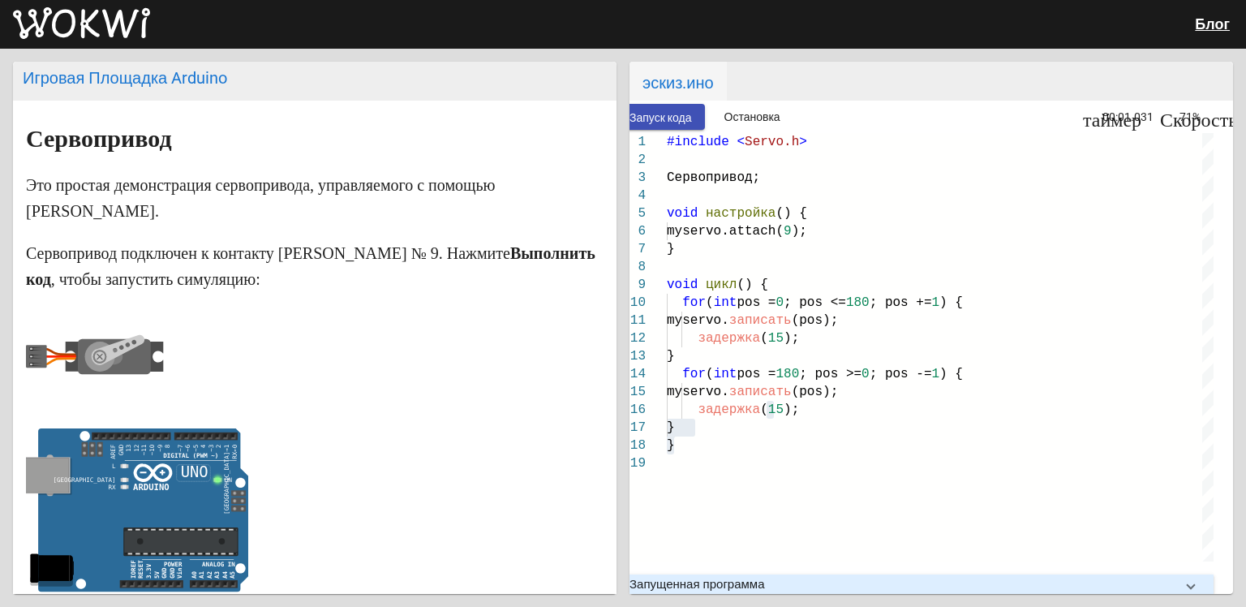
scroll to position [0, 0]
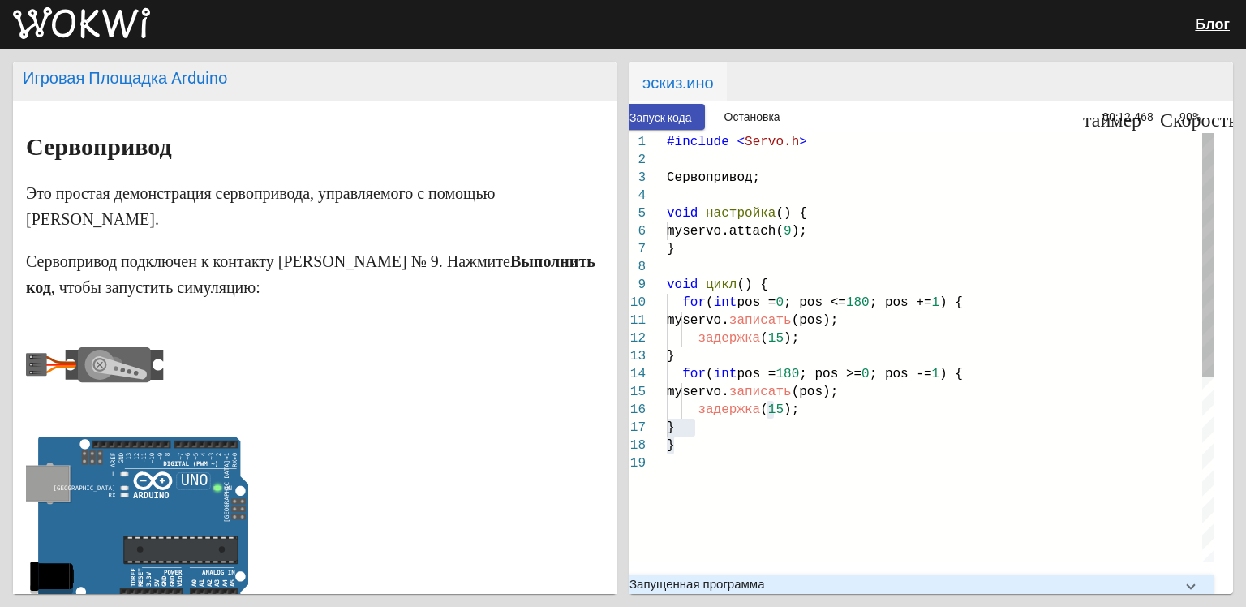
click at [799, 375] on ya-tr-span "180" at bounding box center [788, 374] width 24 height 15
click at [799, 376] on ya-tr-span "180" at bounding box center [788, 374] width 24 height 15
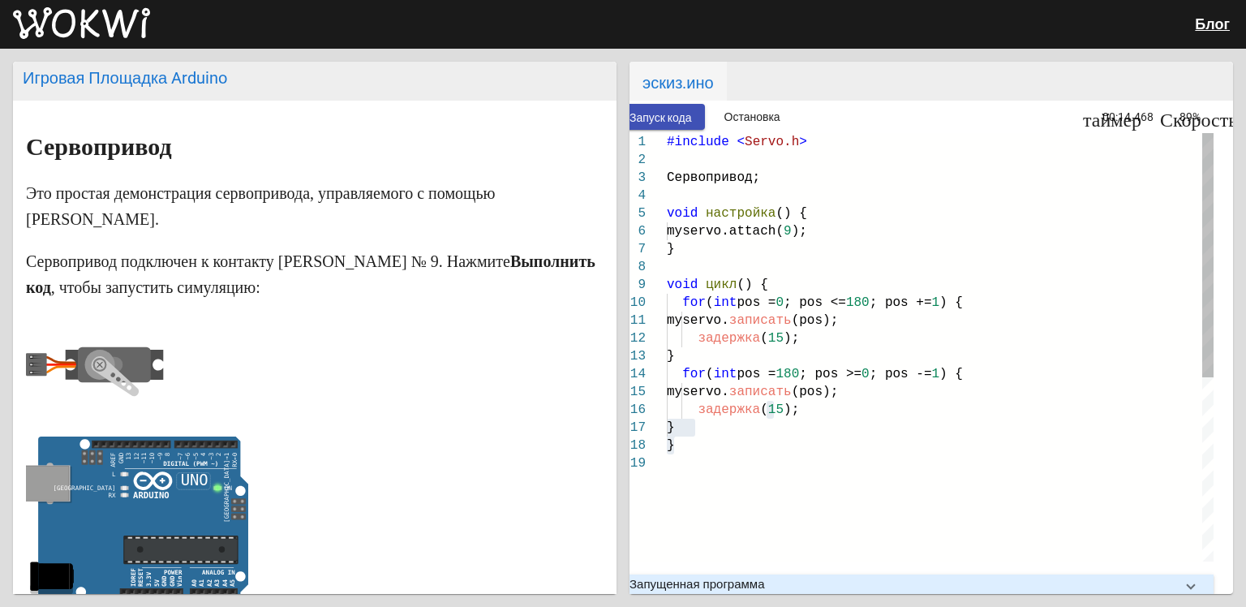
click at [799, 376] on ya-tr-span "180" at bounding box center [788, 374] width 24 height 15
click at [1104, 115] on span "00:15.156" at bounding box center [1128, 116] width 51 height 13
click at [764, 114] on ya-tr-span "Остановка" at bounding box center [753, 117] width 56 height 13
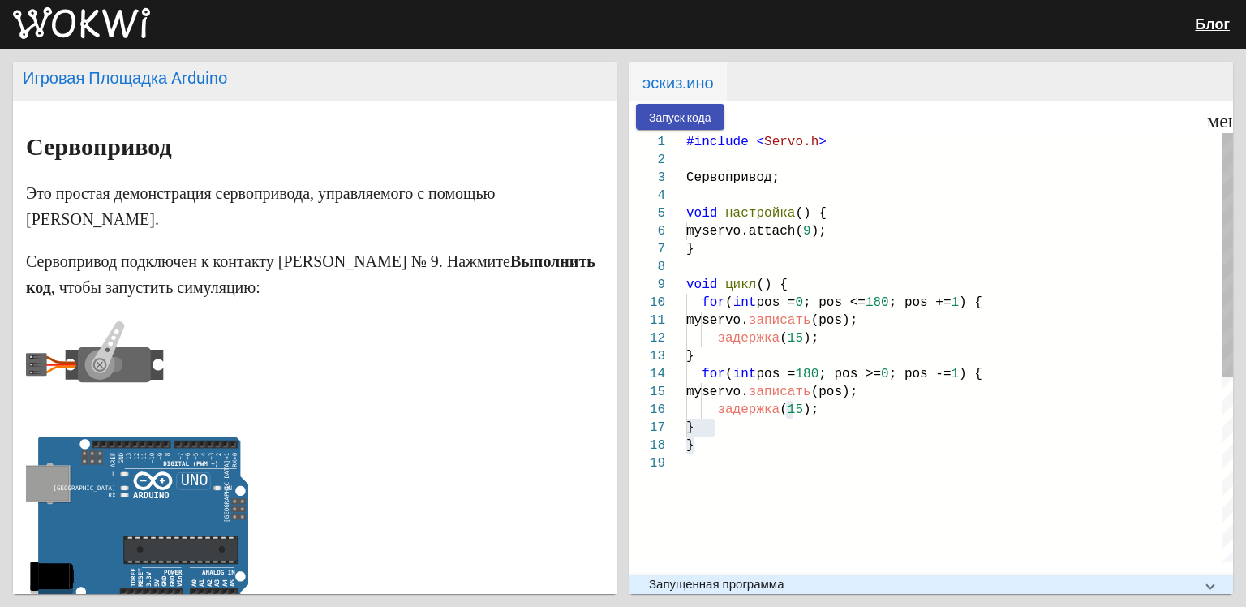
click at [823, 372] on body "Блог Игровая Площадка Arduino Сервопривод Это простая демонстрация сервопривода…" at bounding box center [623, 303] width 1246 height 607
click at [819, 375] on ya-tr-span "180" at bounding box center [807, 374] width 24 height 15
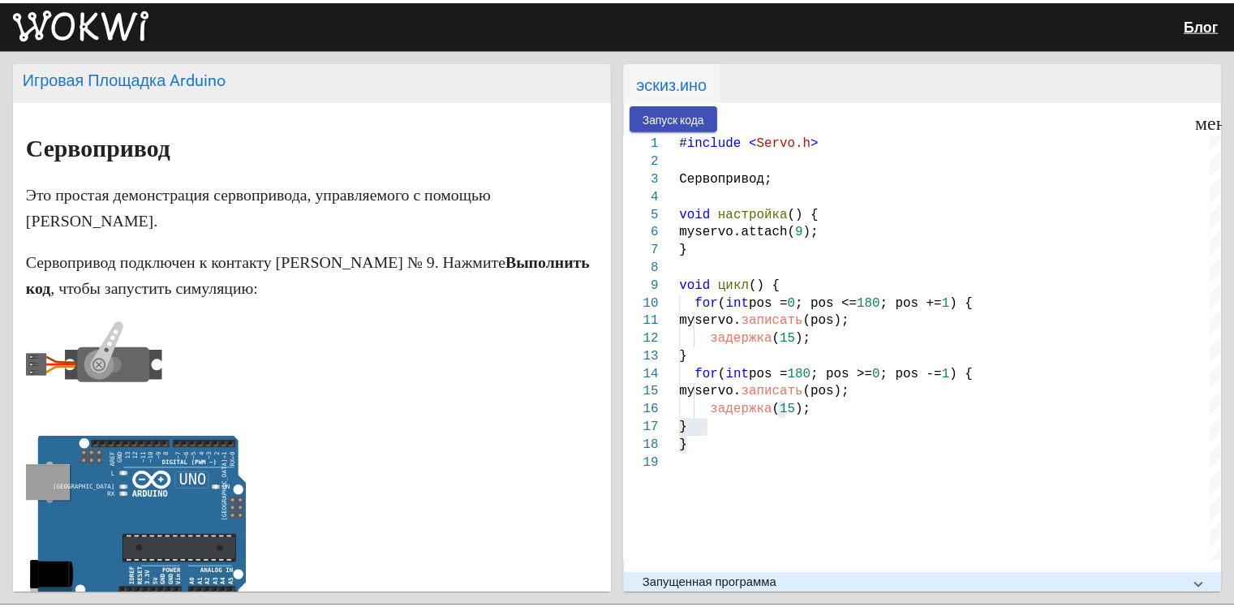
scroll to position [270, 0]
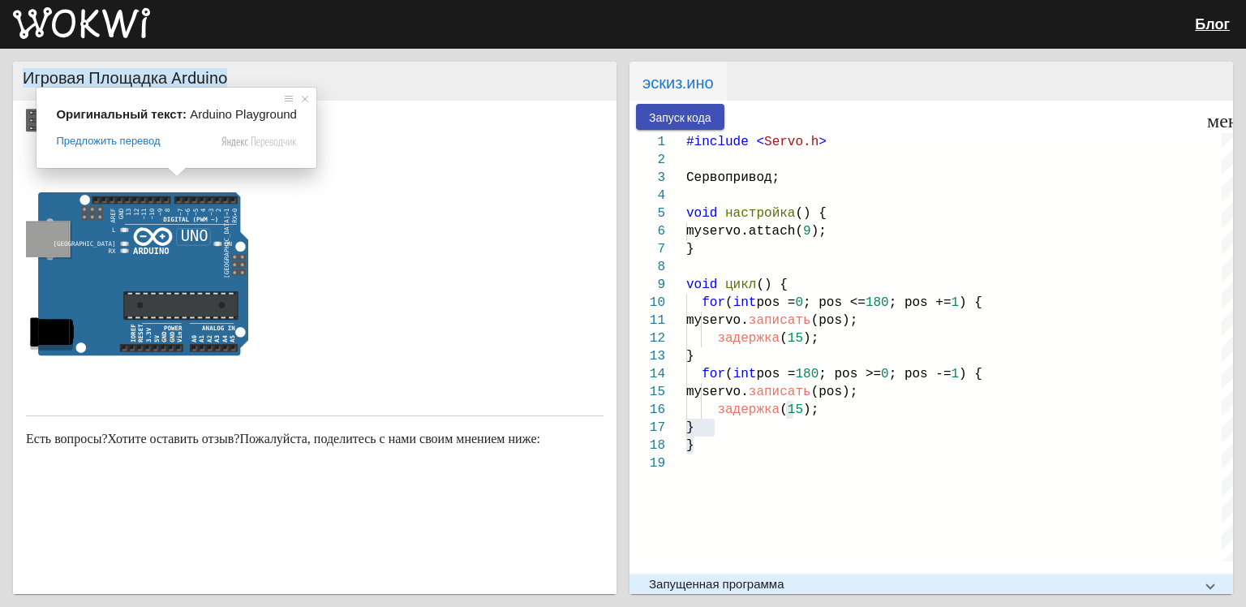
drag, startPoint x: 177, startPoint y: 71, endPoint x: 179, endPoint y: 82, distance: 10.7
click at [179, 82] on ya-tr-span "Игровая Площадка Arduino" at bounding box center [125, 77] width 204 height 19
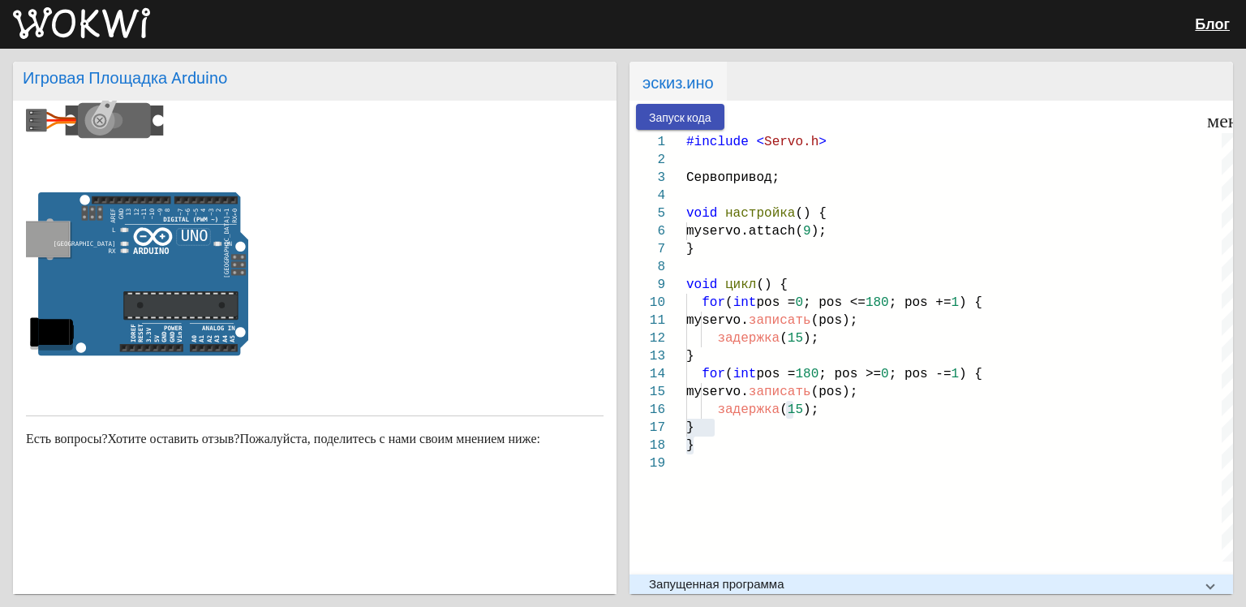
click at [179, 82] on ya-tr-span "Игровая Площадка Arduino" at bounding box center [125, 77] width 204 height 19
drag, startPoint x: 93, startPoint y: 44, endPoint x: 76, endPoint y: 12, distance: 35.6
click at [76, 12] on div "Блог" at bounding box center [623, 24] width 1246 height 49
click at [86, 24] on img at bounding box center [81, 23] width 137 height 32
